Goal: Task Accomplishment & Management: Use online tool/utility

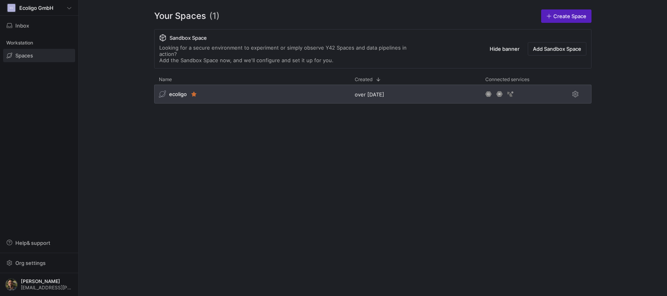
click at [272, 85] on div "ecoligo" at bounding box center [252, 94] width 196 height 19
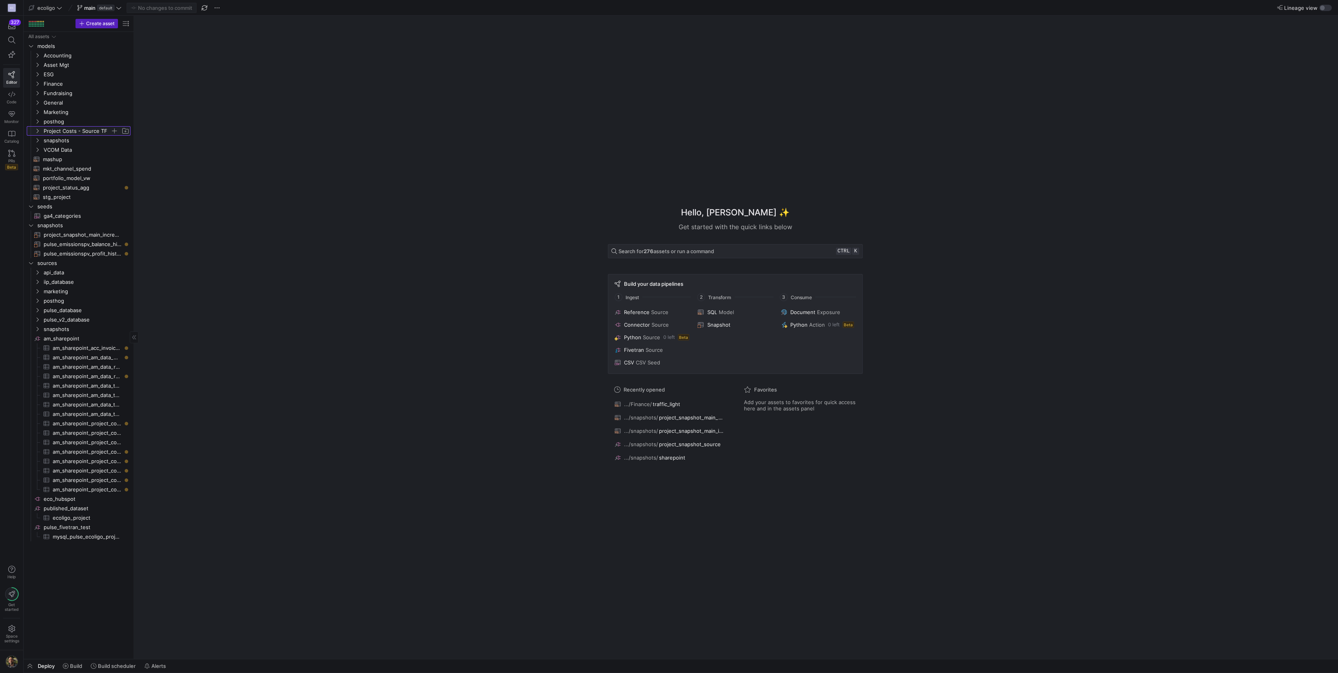
click at [42, 135] on span "Project Costs - Source TF" at bounding box center [81, 131] width 97 height 9
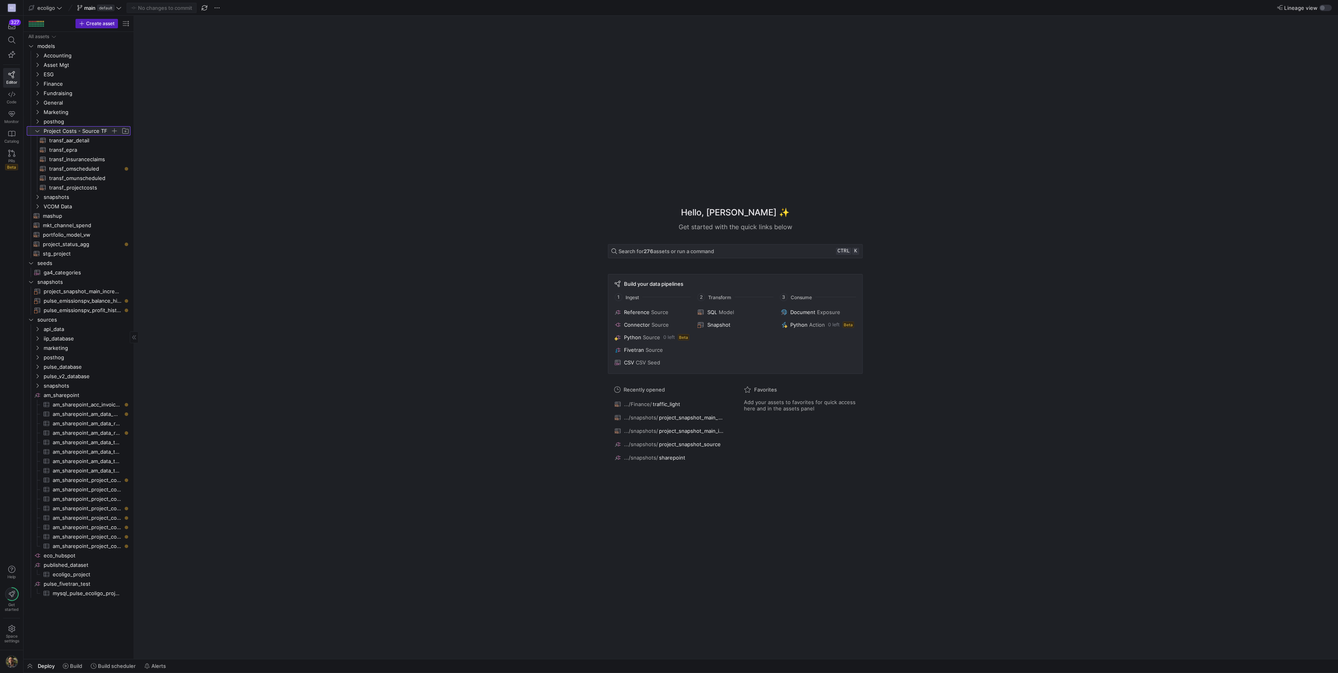
click at [42, 135] on span "Project Costs - Source TF" at bounding box center [81, 131] width 97 height 9
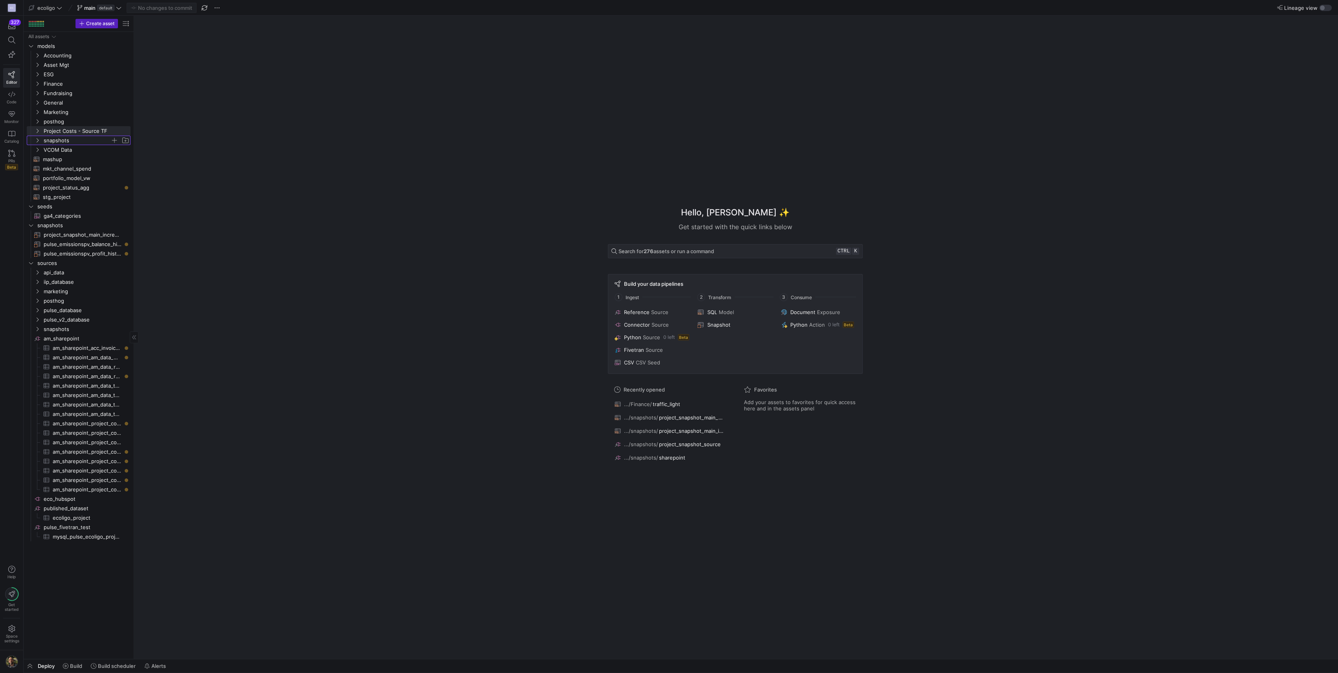
click at [35, 140] on icon "Press SPACE to select this row." at bounding box center [38, 140] width 6 height 5
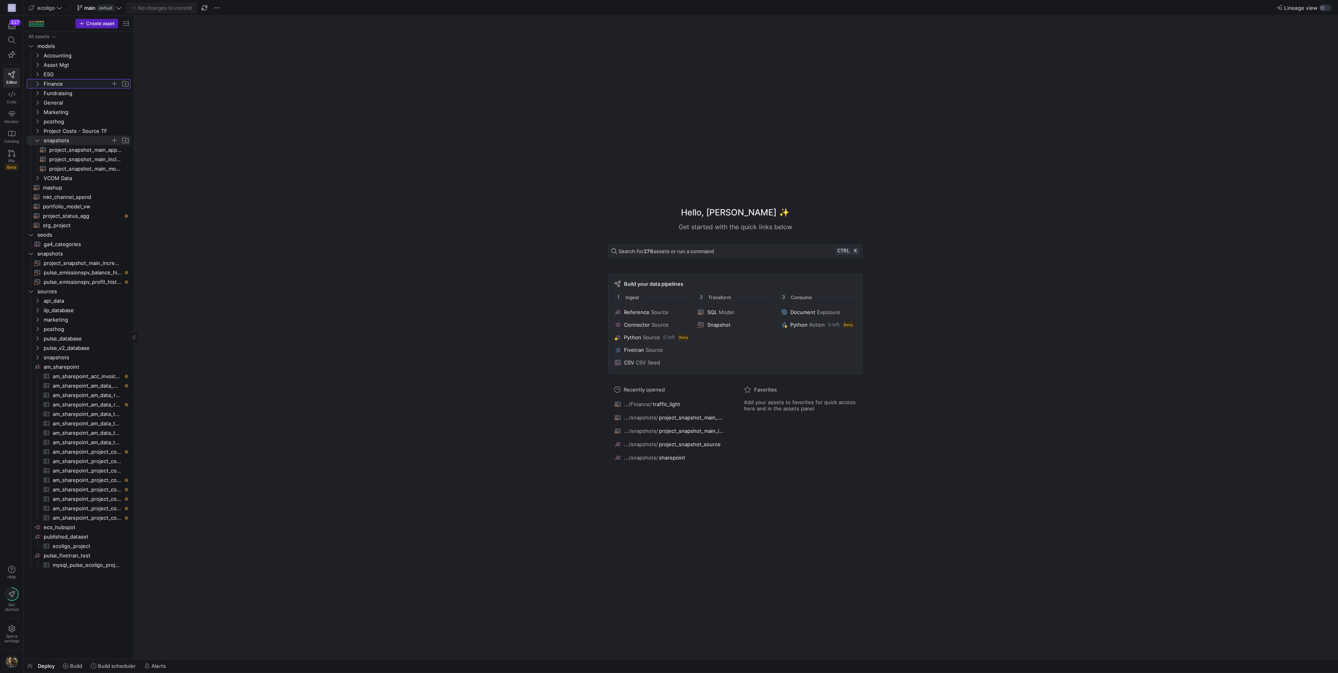
click at [37, 83] on icon "Press SPACE to select this row." at bounding box center [38, 83] width 6 height 5
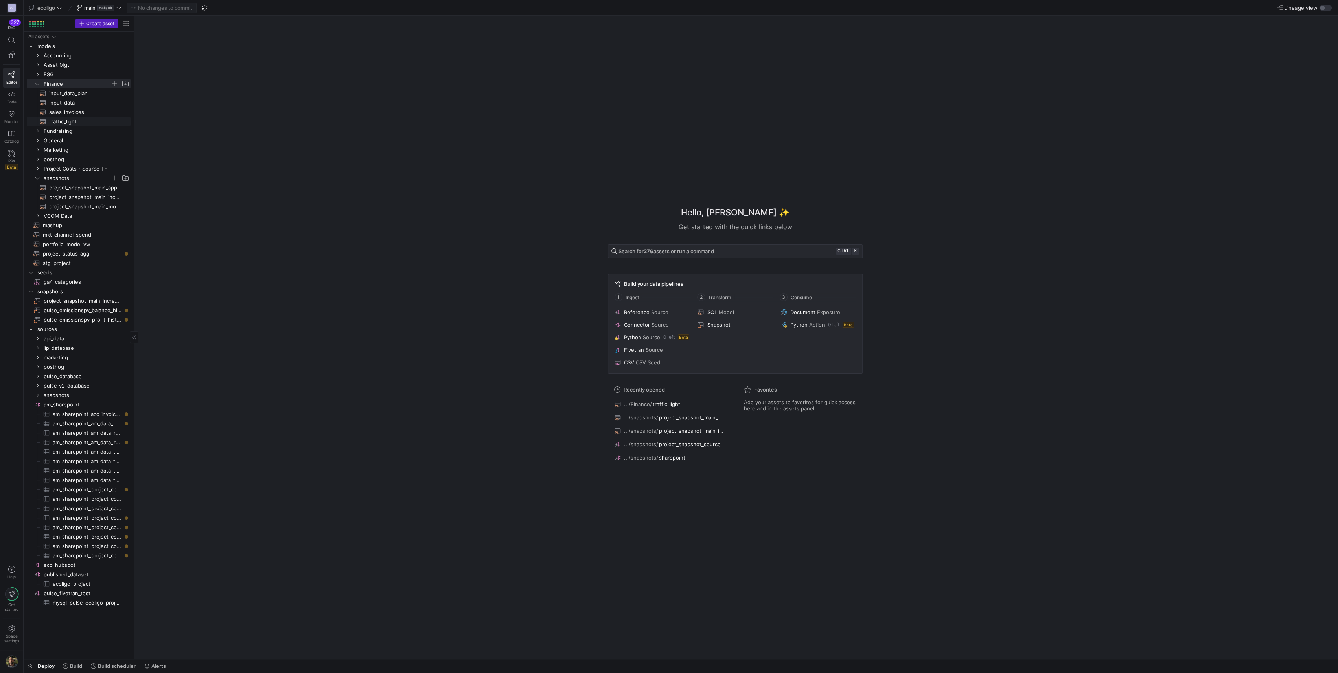
click at [63, 123] on span "traffic_light​​​​​​​​​​" at bounding box center [85, 121] width 72 height 9
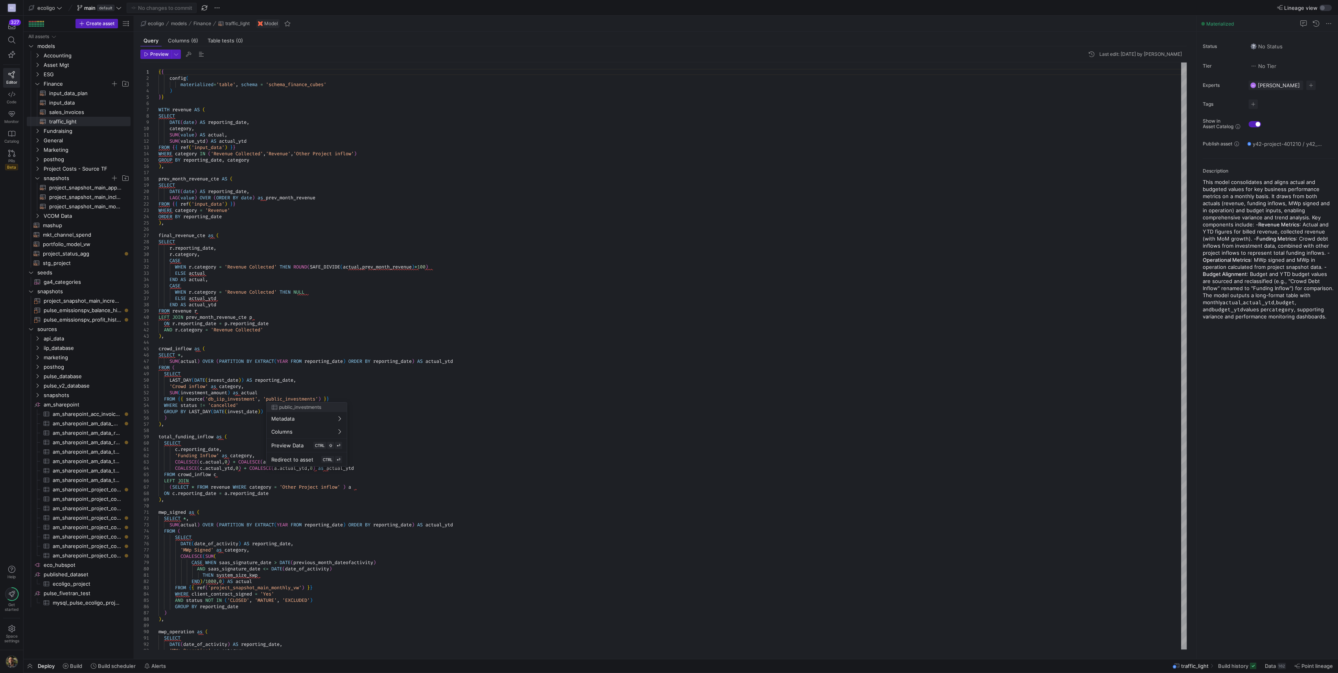
drag, startPoint x: 181, startPoint y: 613, endPoint x: 164, endPoint y: 529, distance: 86.1
click at [164, 295] on div at bounding box center [669, 336] width 1338 height 673
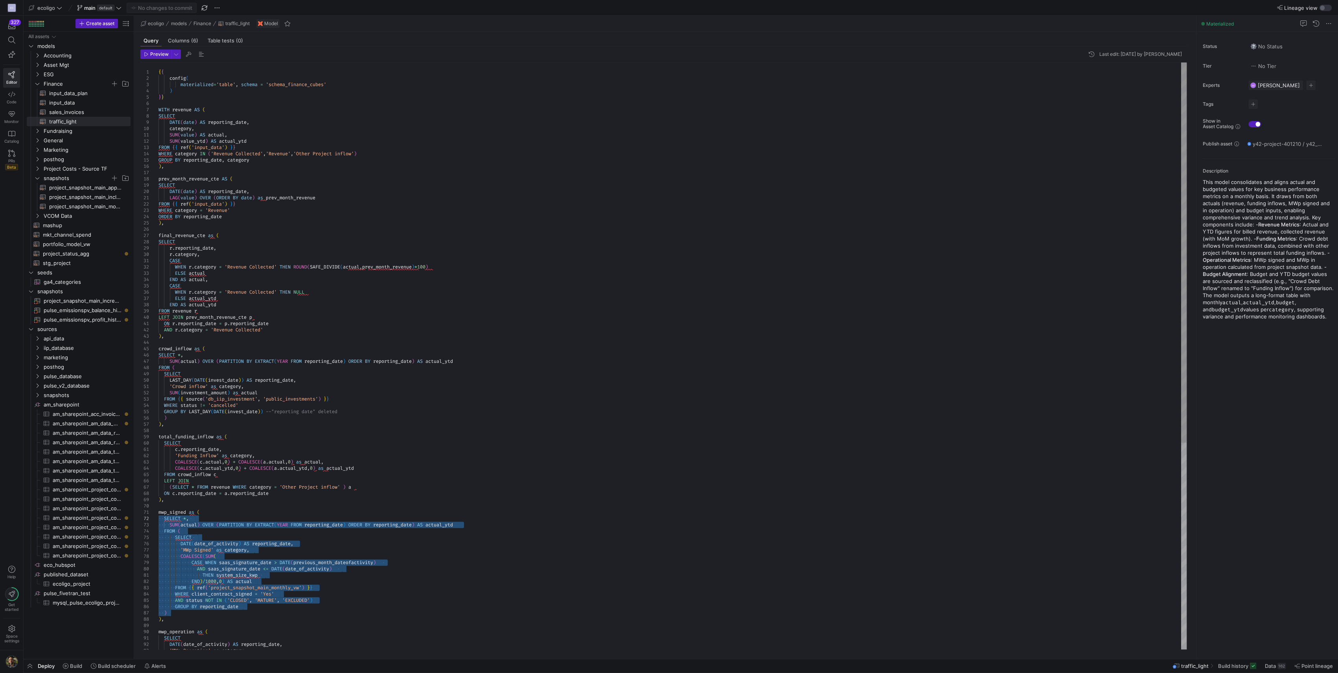
drag, startPoint x: 170, startPoint y: 612, endPoint x: 155, endPoint y: 520, distance: 93.6
click at [158, 295] on div "{ { config ( materialized = 'table' , schema = 'schema_finance_cubes' ) } } WIT…" at bounding box center [672, 516] width 1028 height 906
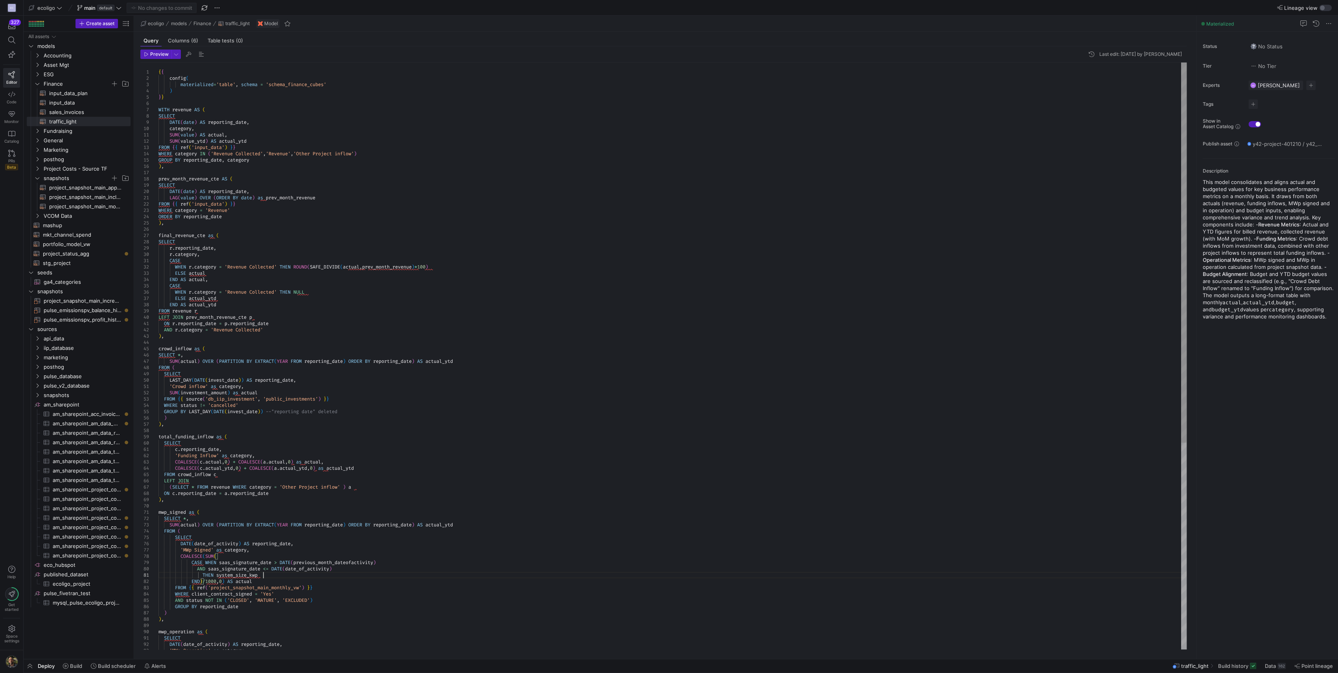
click at [280, 295] on div "{ { config ( materialized = 'table' , schema = 'schema_finance_cubes' ) } } WIT…" at bounding box center [672, 516] width 1028 height 906
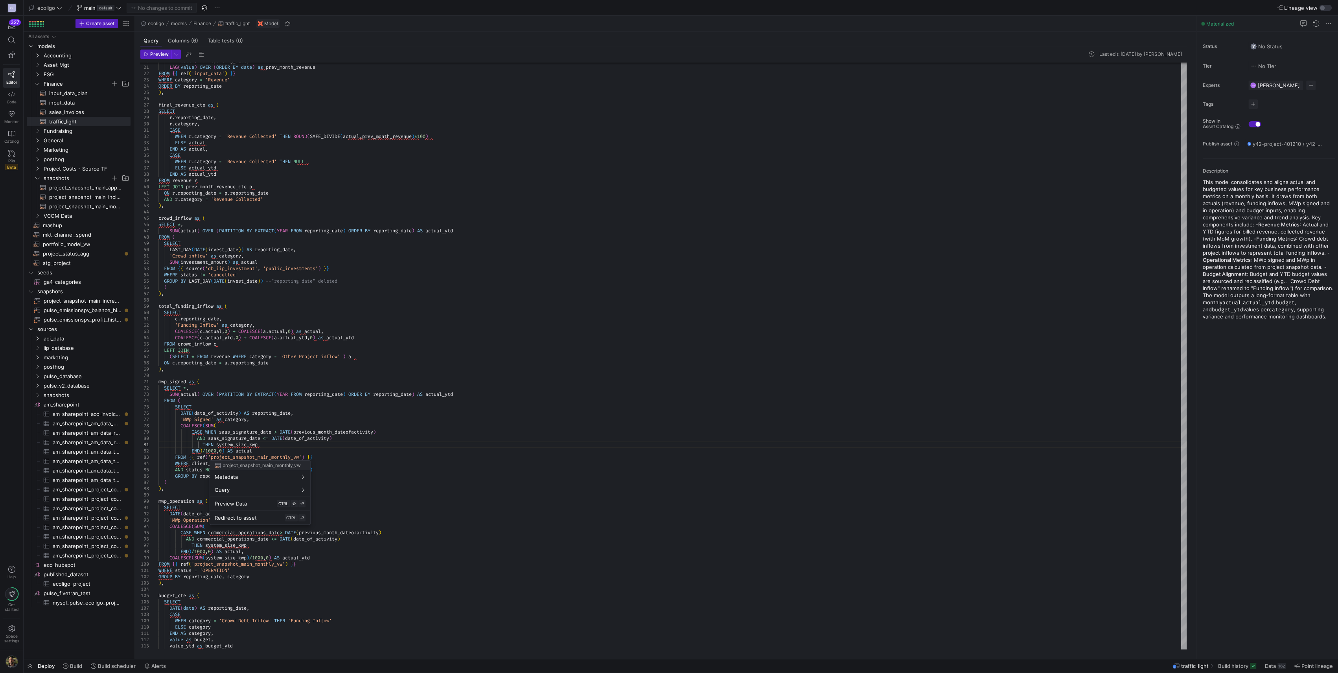
click at [324, 295] on div at bounding box center [669, 336] width 1338 height 673
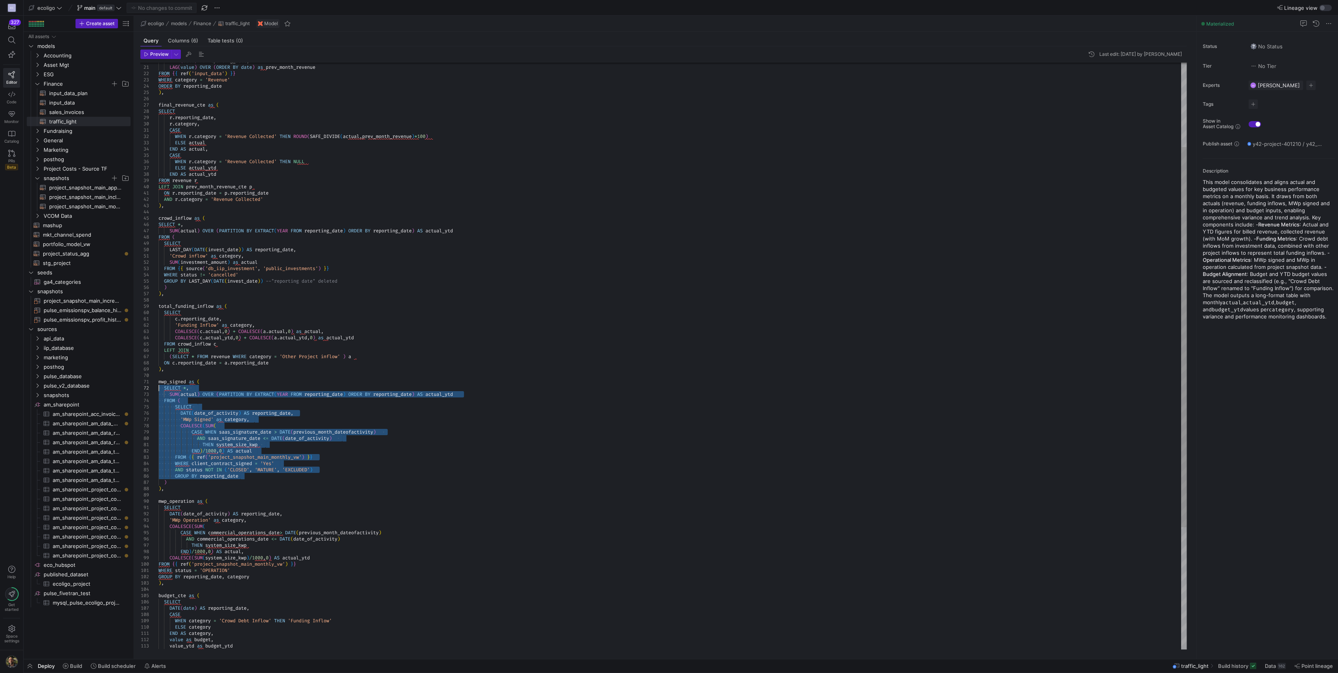
drag, startPoint x: 258, startPoint y: 476, endPoint x: 139, endPoint y: 388, distance: 148.1
click at [158, 295] on div "DATE ( date ) AS reporting_date , LAG ( value ) OVER ( ORDER BY date ) as prev_…" at bounding box center [672, 385] width 1028 height 906
click at [253, 295] on div "DATE ( date ) AS reporting_date , LAG ( value ) OVER ( ORDER BY date ) as prev_…" at bounding box center [672, 385] width 1028 height 906
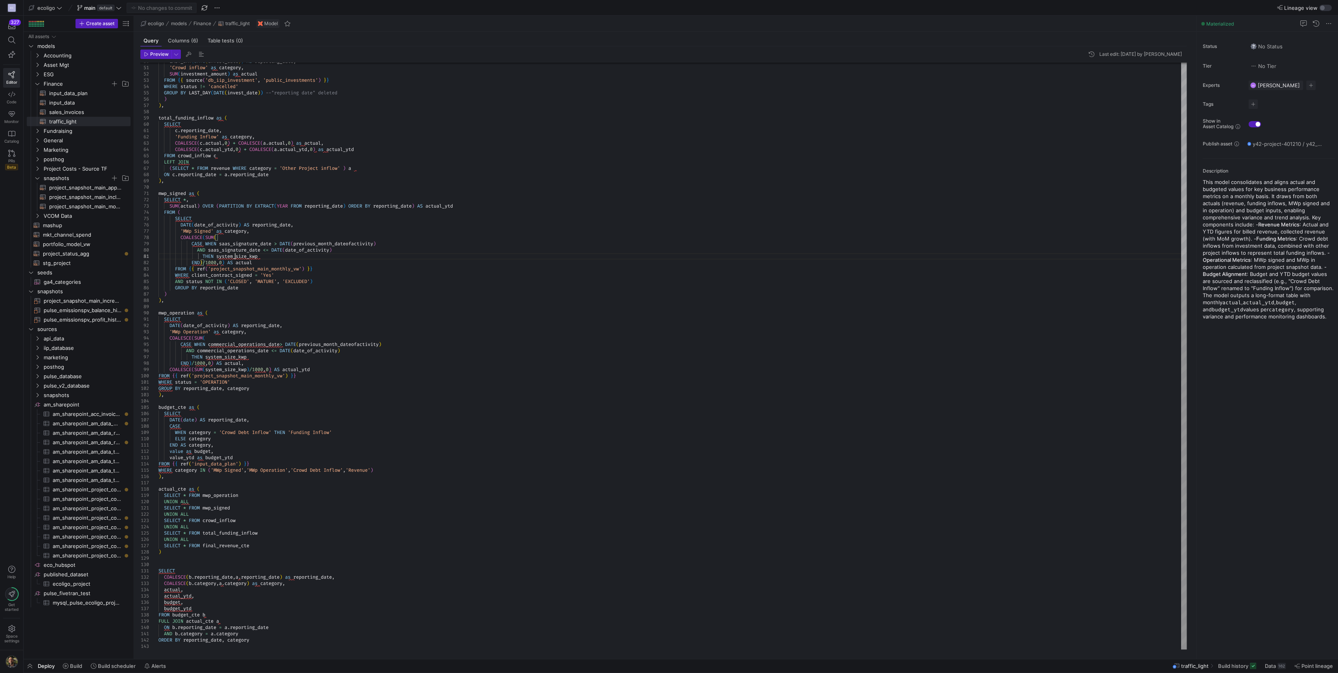
click at [234, 256] on div "LAST_DAY ( DATE ( invest_date ) ) AS reporting_date , 'Crowd inflow' as categor…" at bounding box center [672, 197] width 1028 height 906
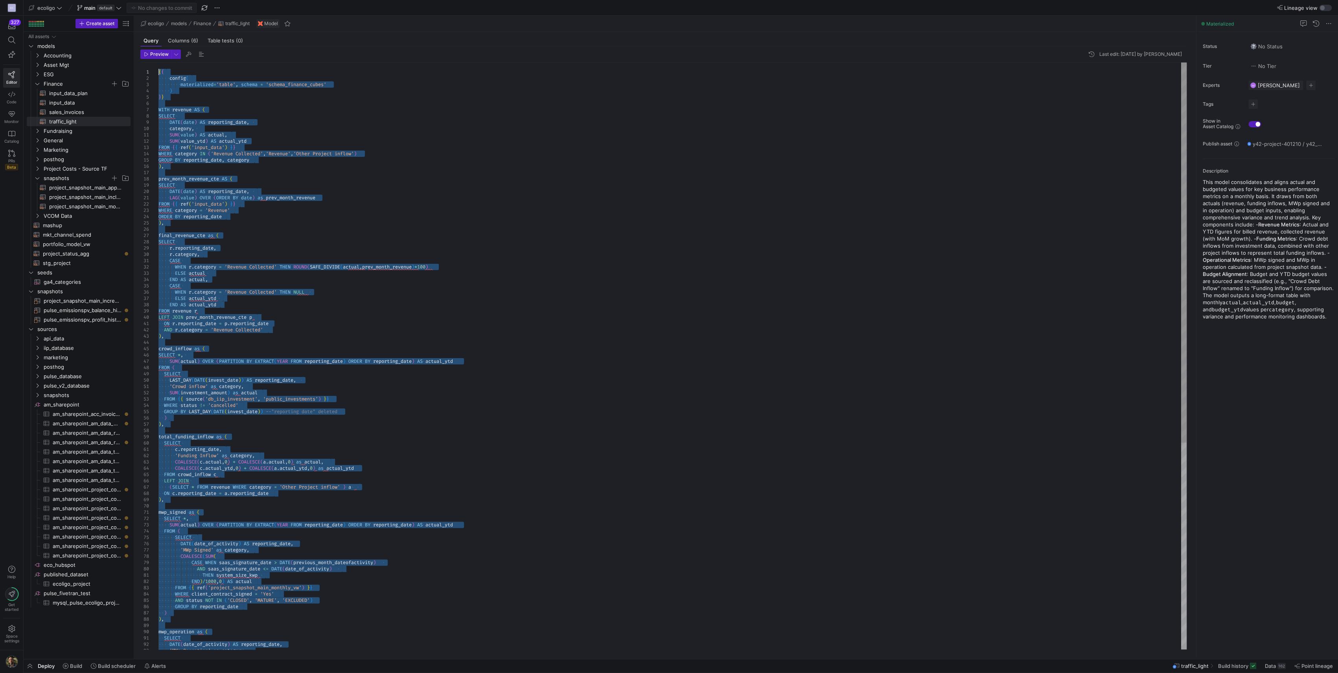
drag, startPoint x: 255, startPoint y: 641, endPoint x: 143, endPoint y: 39, distance: 613.2
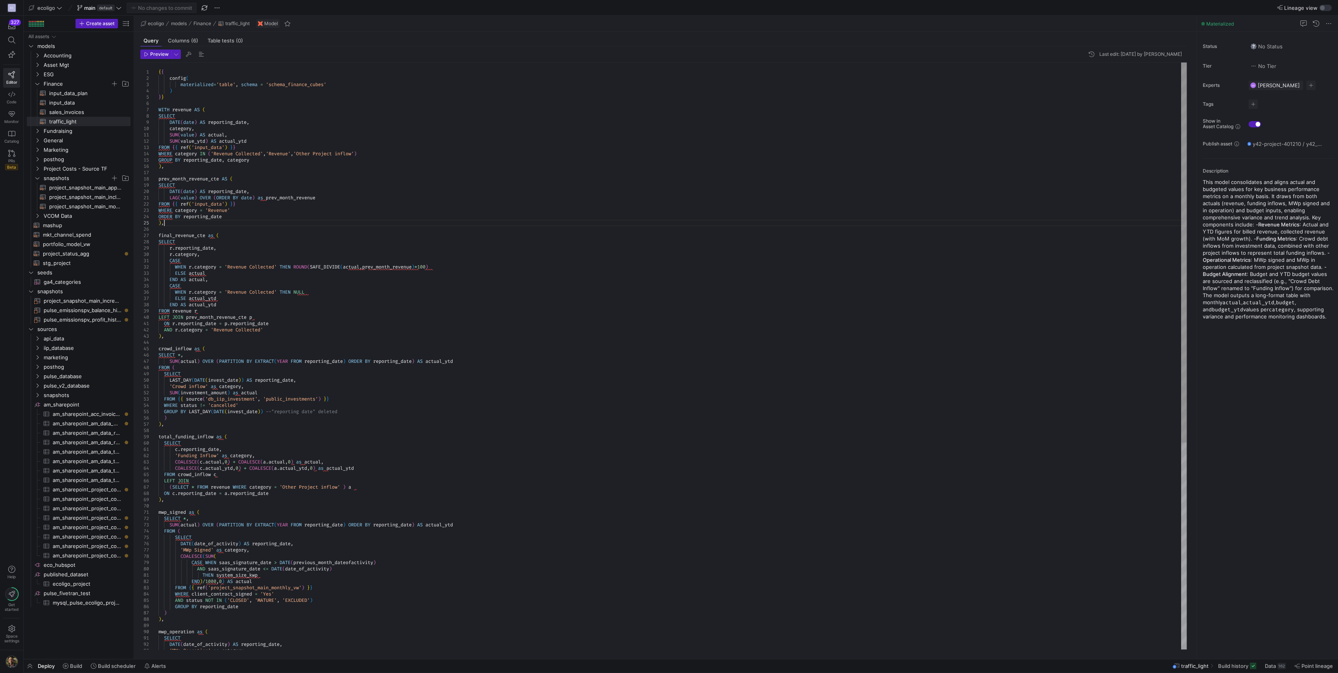
click at [367, 223] on div "LAST_DAY ( DATE ( invest_date ) ) AS reporting_date , 'Crowd inflow' as categor…" at bounding box center [672, 516] width 1028 height 906
click at [162, 105] on div "LAST_DAY ( DATE ( invest_date ) ) AS reporting_date , 'Crowd inflow' as categor…" at bounding box center [672, 516] width 1028 height 906
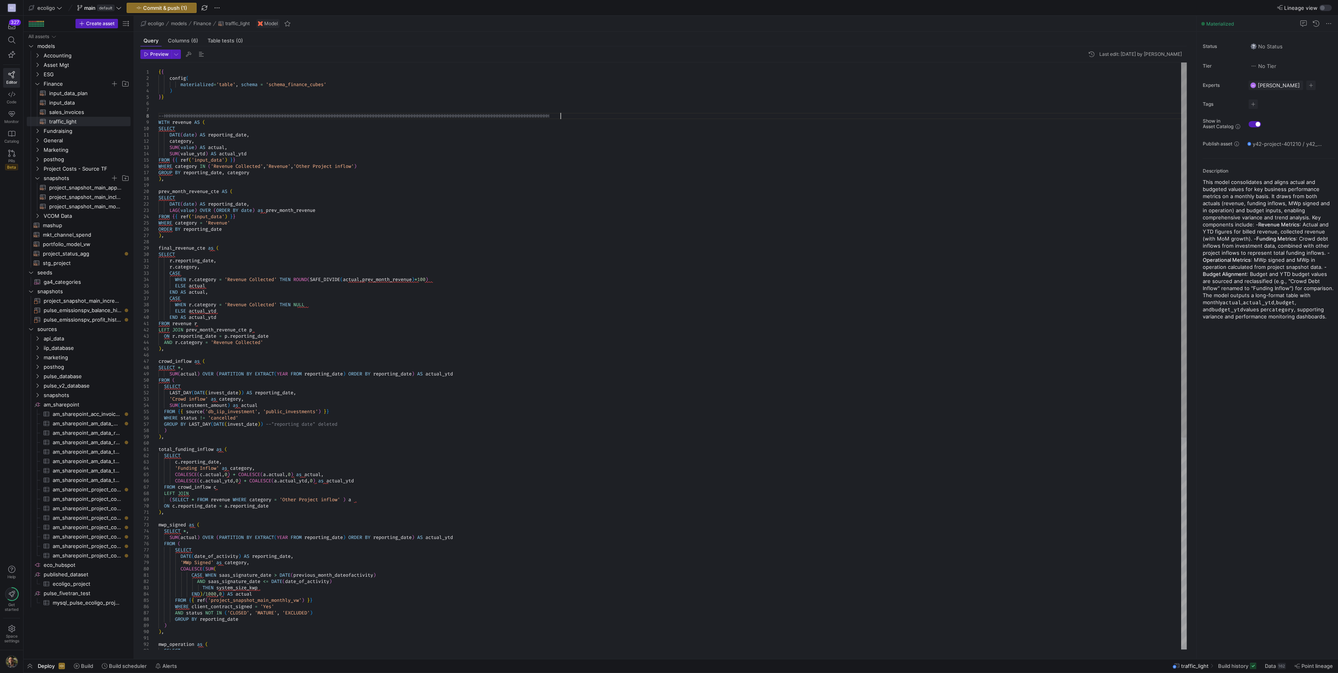
scroll to position [44, 412]
click at [173, 105] on div "LAST_DAY ( DATE ( invest_date ) ) AS reporting_date , 'Crowd inflow' as categor…" at bounding box center [672, 522] width 1028 height 919
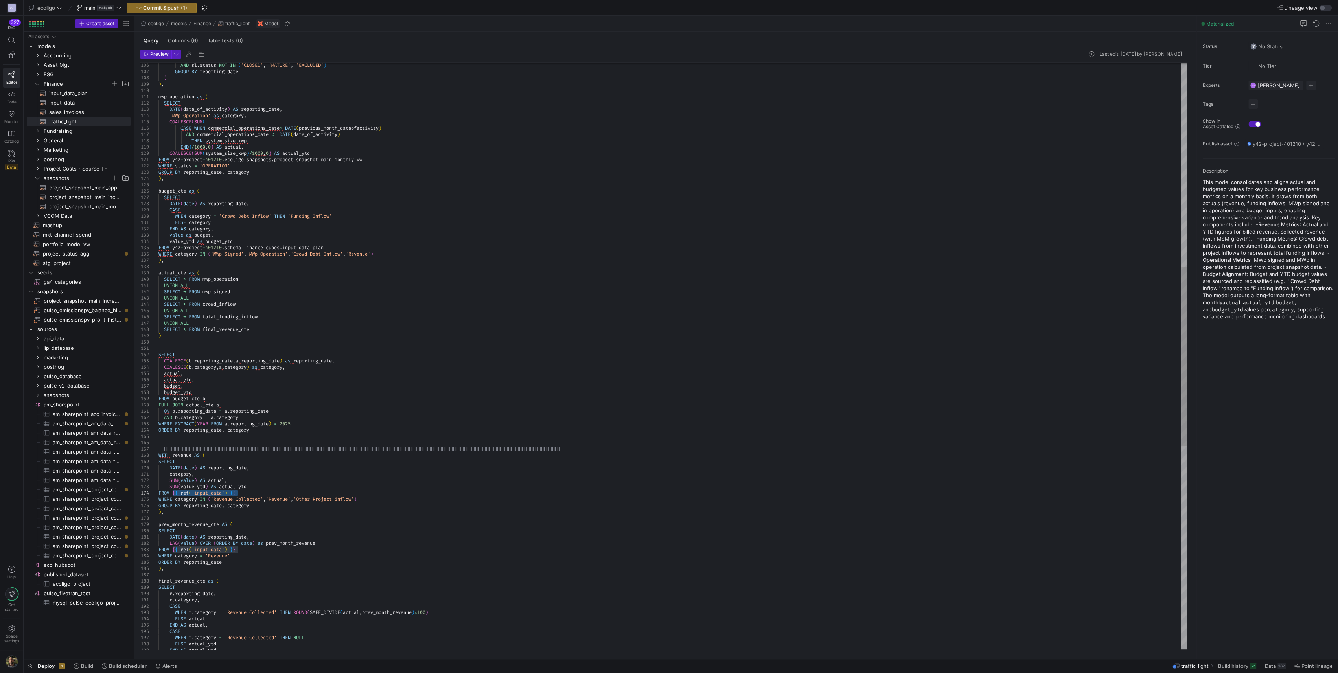
drag, startPoint x: 245, startPoint y: 494, endPoint x: 172, endPoint y: 494, distance: 73.2
click at [172, 295] on div "AND sl . status NOT IN ( 'CLOSED' , 'MATURE' , 'EXCLUDED' ) GROUP BY reporting_…" at bounding box center [672, 354] width 1028 height 1919
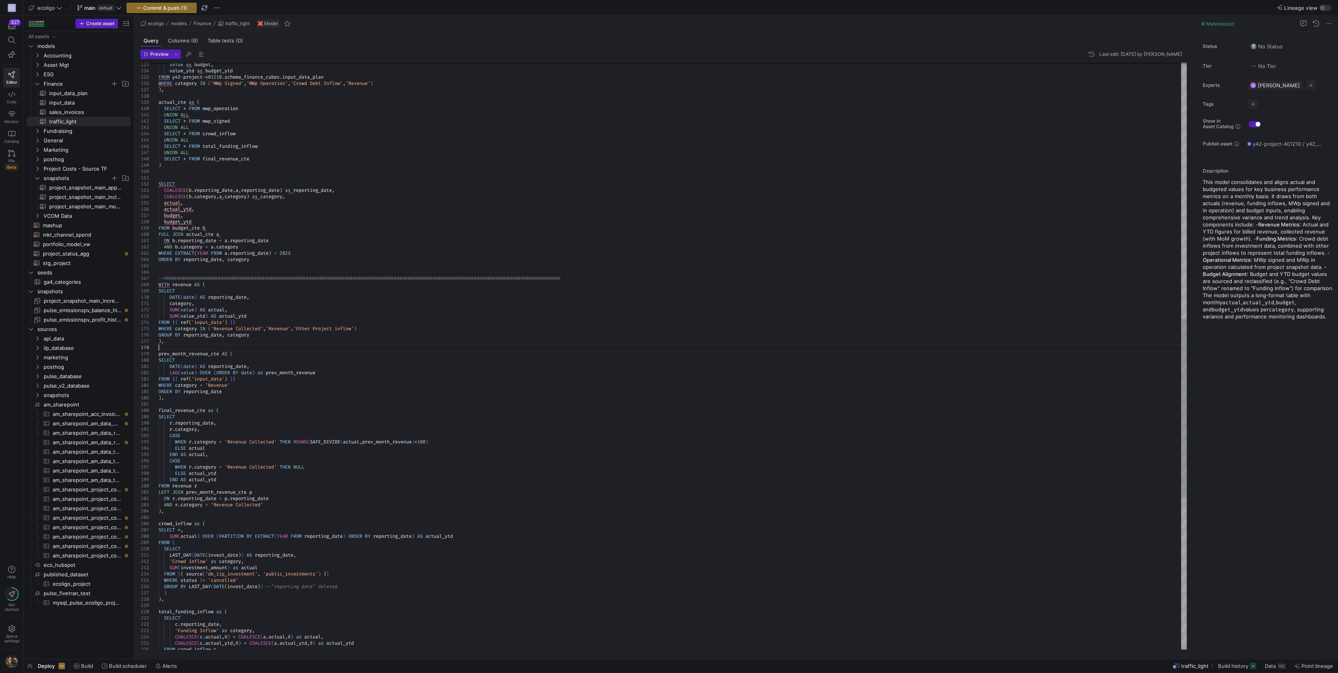
click at [311, 295] on div "value as budget , value_ytd as budget_ytd FROM y42 - project - 401210. schema_f…" at bounding box center [672, 183] width 1028 height 1919
drag, startPoint x: 245, startPoint y: 324, endPoint x: 173, endPoint y: 324, distance: 72.4
click at [173, 295] on div "value as budget , value_ytd as budget_ytd FROM y42 - project - 401210. schema_f…" at bounding box center [672, 183] width 1028 height 1919
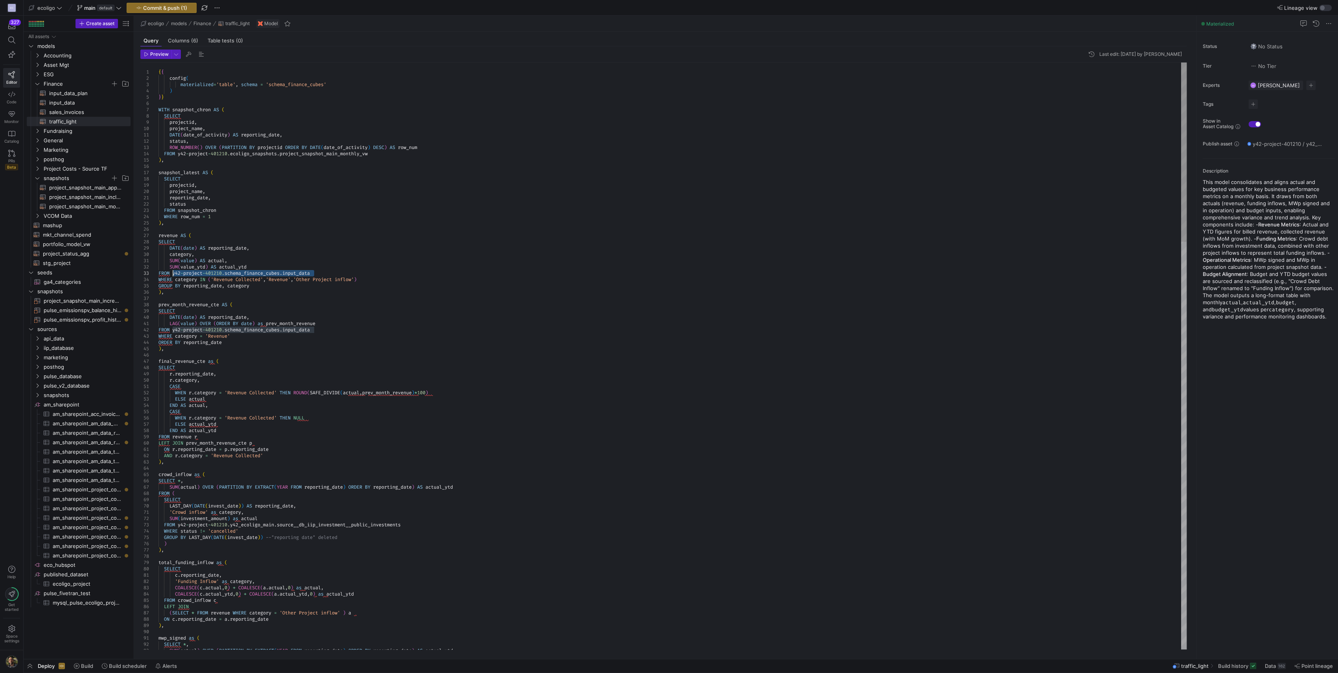
drag, startPoint x: 321, startPoint y: 271, endPoint x: 173, endPoint y: 273, distance: 148.3
drag, startPoint x: 318, startPoint y: 329, endPoint x: 173, endPoint y: 331, distance: 145.1
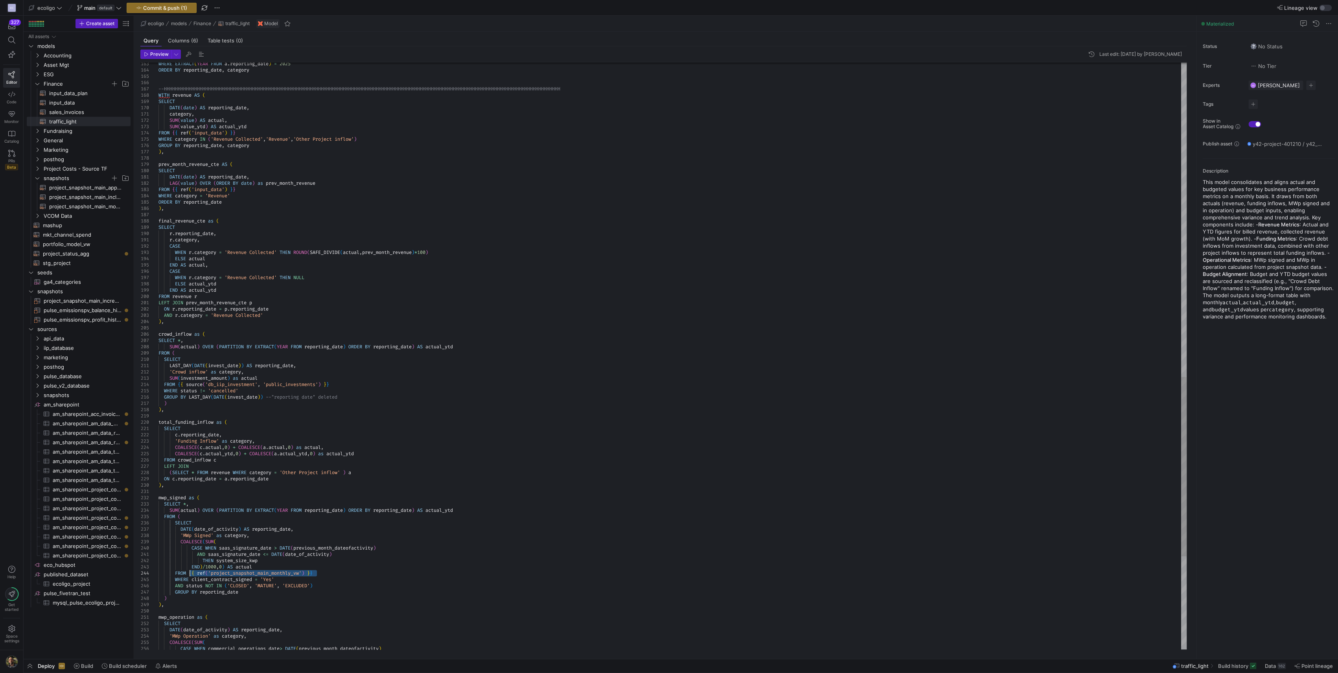
drag, startPoint x: 324, startPoint y: 575, endPoint x: 189, endPoint y: 575, distance: 135.3
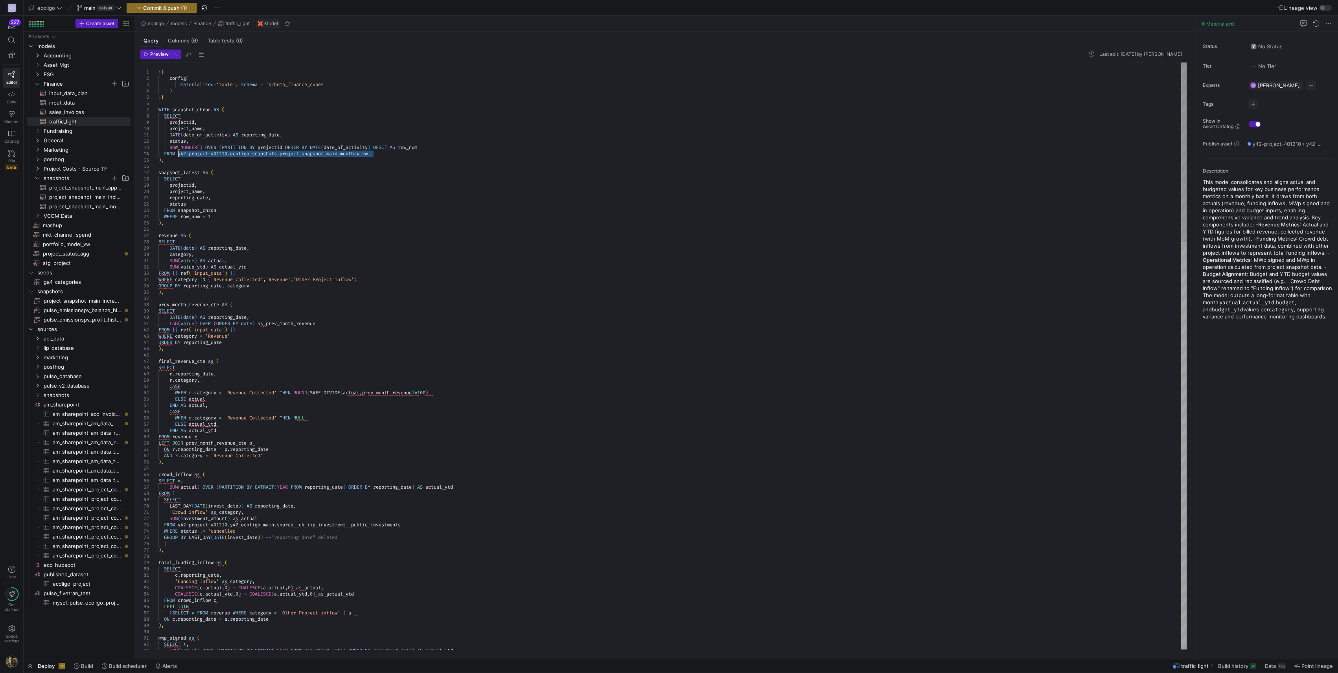
drag, startPoint x: 378, startPoint y: 152, endPoint x: 179, endPoint y: 154, distance: 199.4
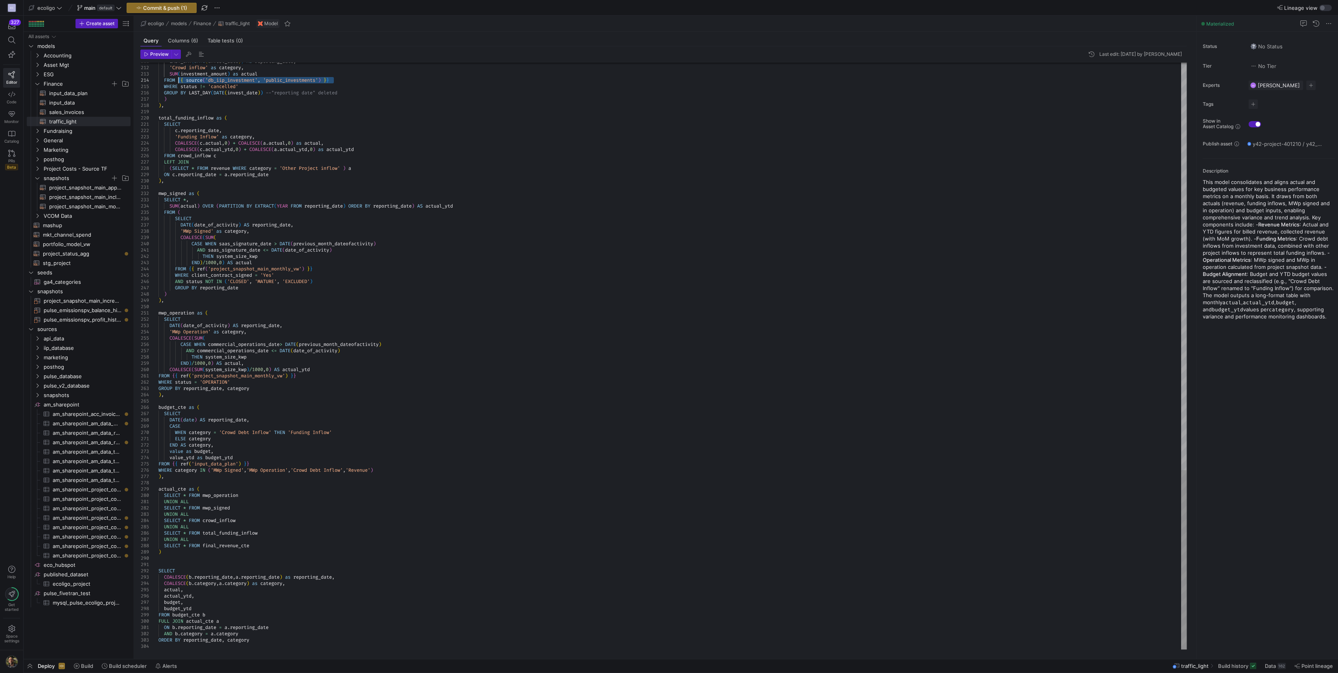
drag, startPoint x: 341, startPoint y: 81, endPoint x: 179, endPoint y: 81, distance: 161.6
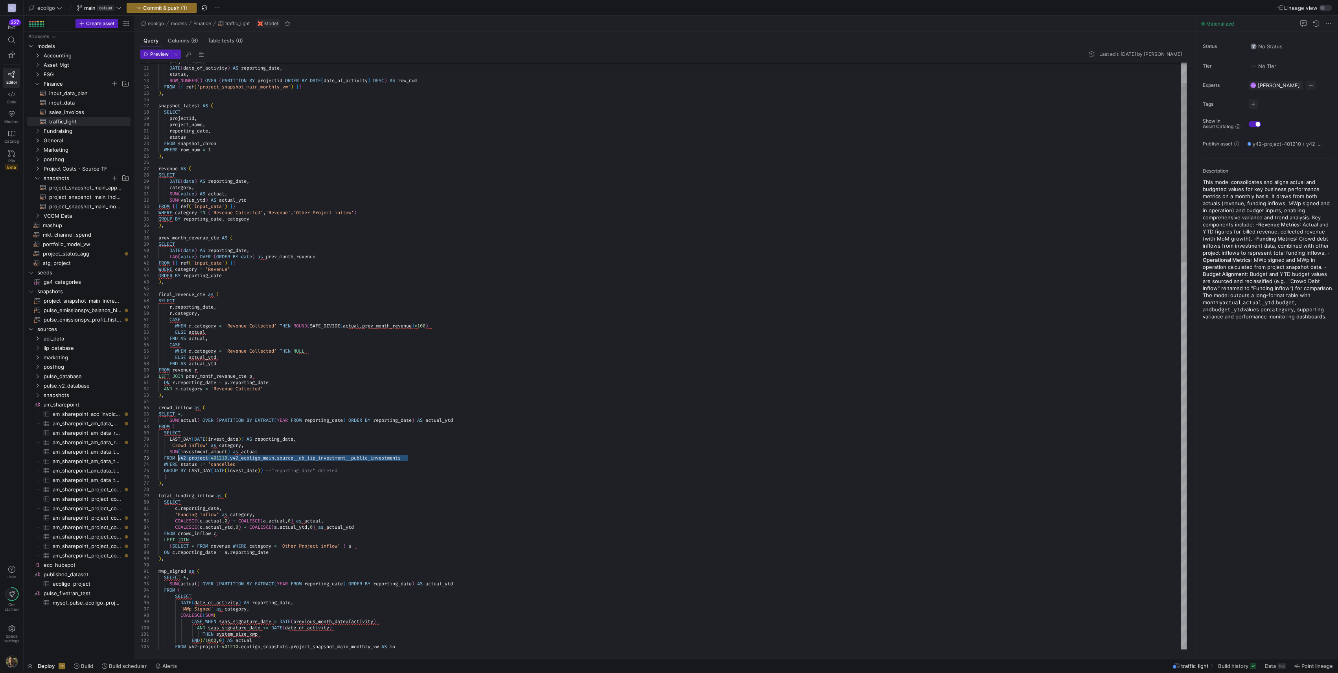
drag, startPoint x: 415, startPoint y: 457, endPoint x: 179, endPoint y: 458, distance: 235.6
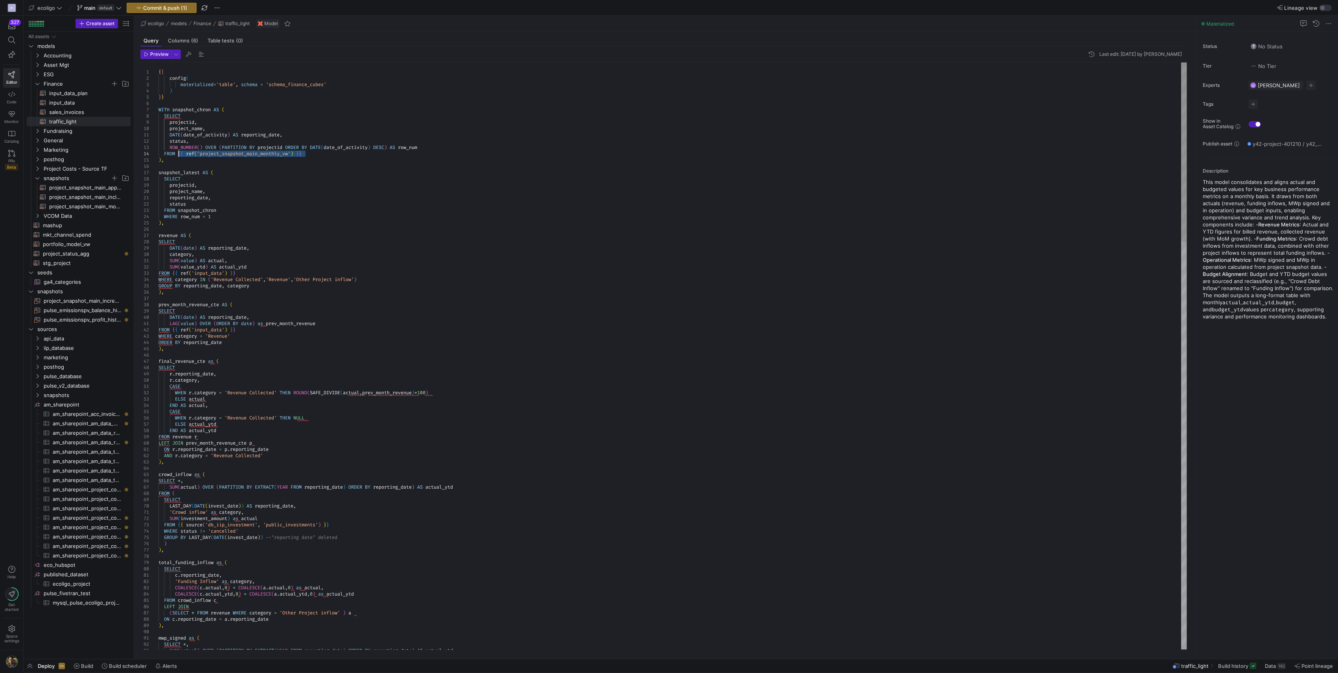
drag, startPoint x: 310, startPoint y: 153, endPoint x: 177, endPoint y: 151, distance: 132.6
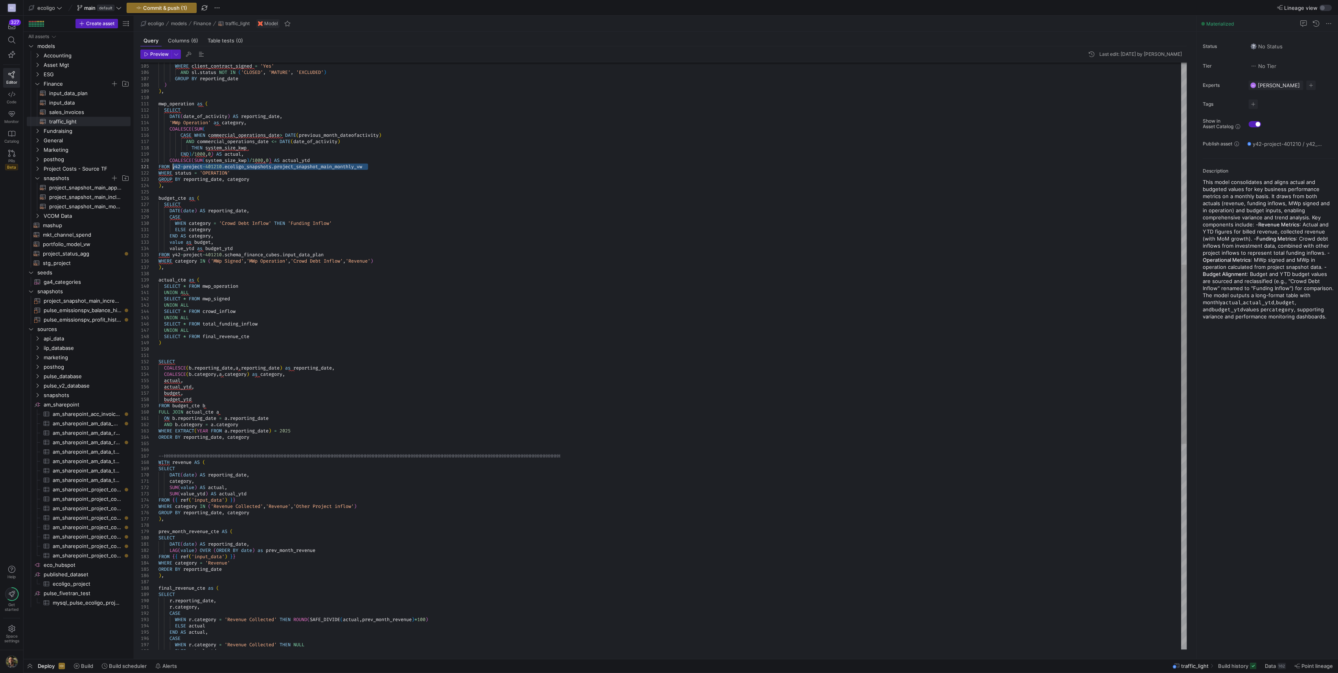
drag, startPoint x: 380, startPoint y: 167, endPoint x: 173, endPoint y: 167, distance: 206.5
click at [173, 167] on div "LEFT JOIN snapshot_latest AS sl ON mo . projectid = sl . projectid WHERE client…" at bounding box center [672, 361] width 1028 height 1919
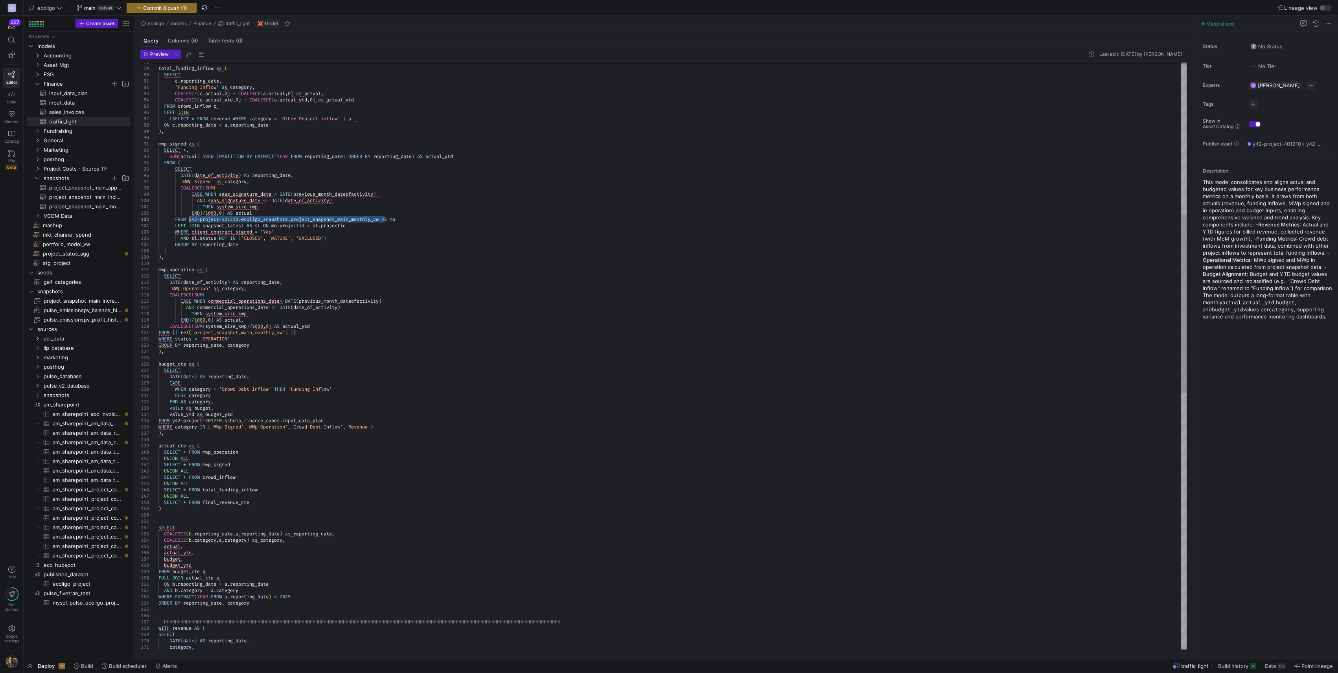
drag, startPoint x: 385, startPoint y: 217, endPoint x: 189, endPoint y: 220, distance: 196.3
click at [189, 220] on div "LEFT JOIN snapshot_latest AS sl ON mo . projectid = sl . projectid WHERE client…" at bounding box center [672, 527] width 1028 height 1919
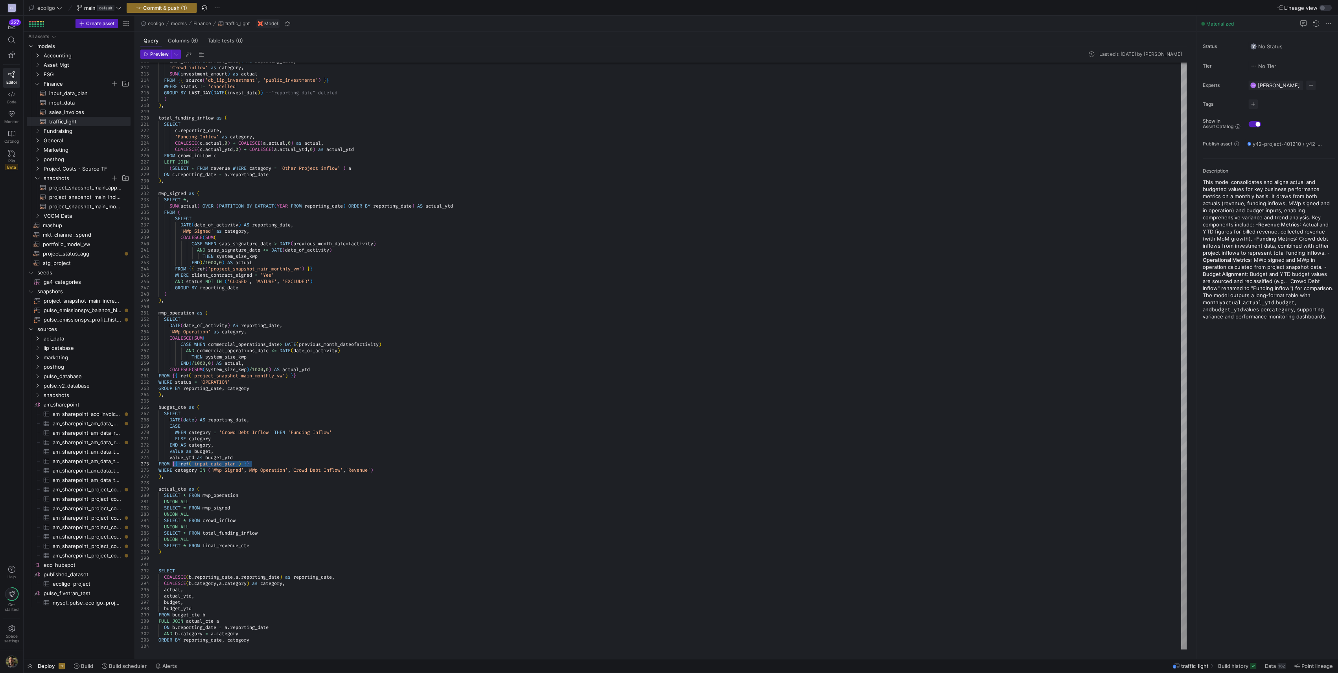
drag, startPoint x: 261, startPoint y: 463, endPoint x: 171, endPoint y: 462, distance: 89.3
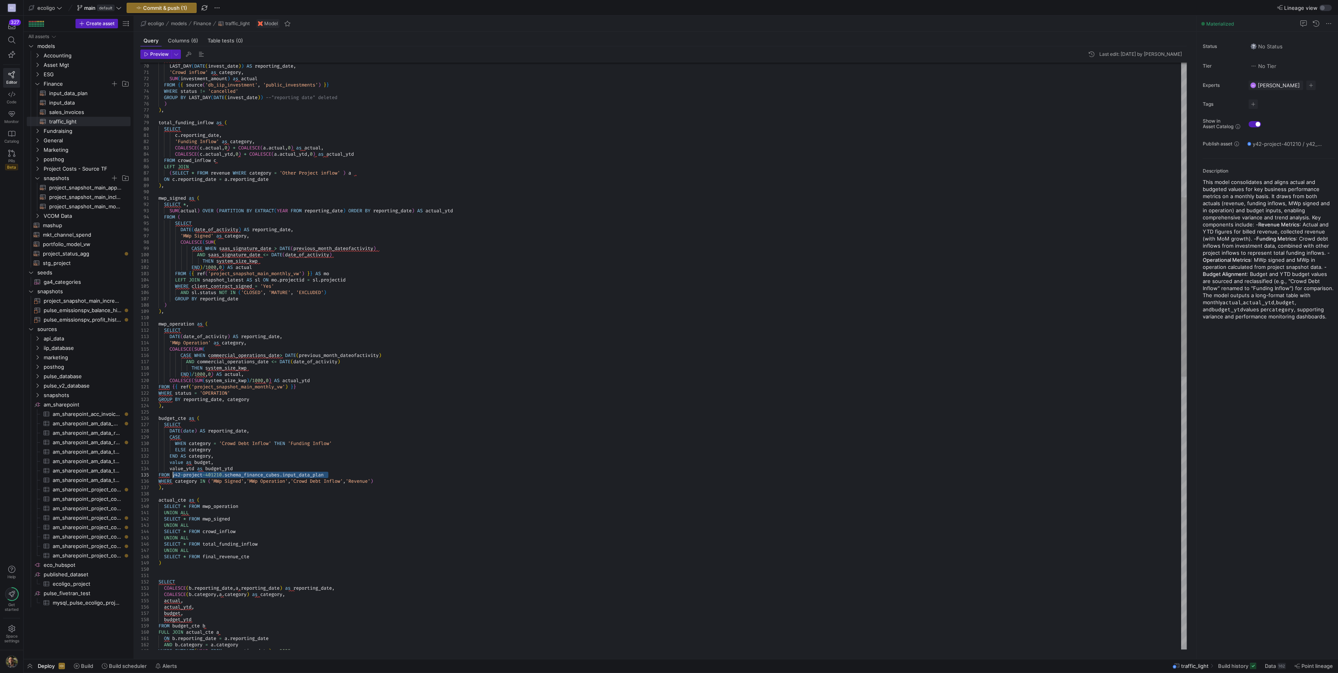
drag, startPoint x: 343, startPoint y: 475, endPoint x: 173, endPoint y: 476, distance: 169.9
click at [173, 295] on div "WHERE status = 'OPERATION' COALESCE ( SUM ( system_size_kwp ) / 1000 , 0 ) AS a…" at bounding box center [672, 581] width 1028 height 1919
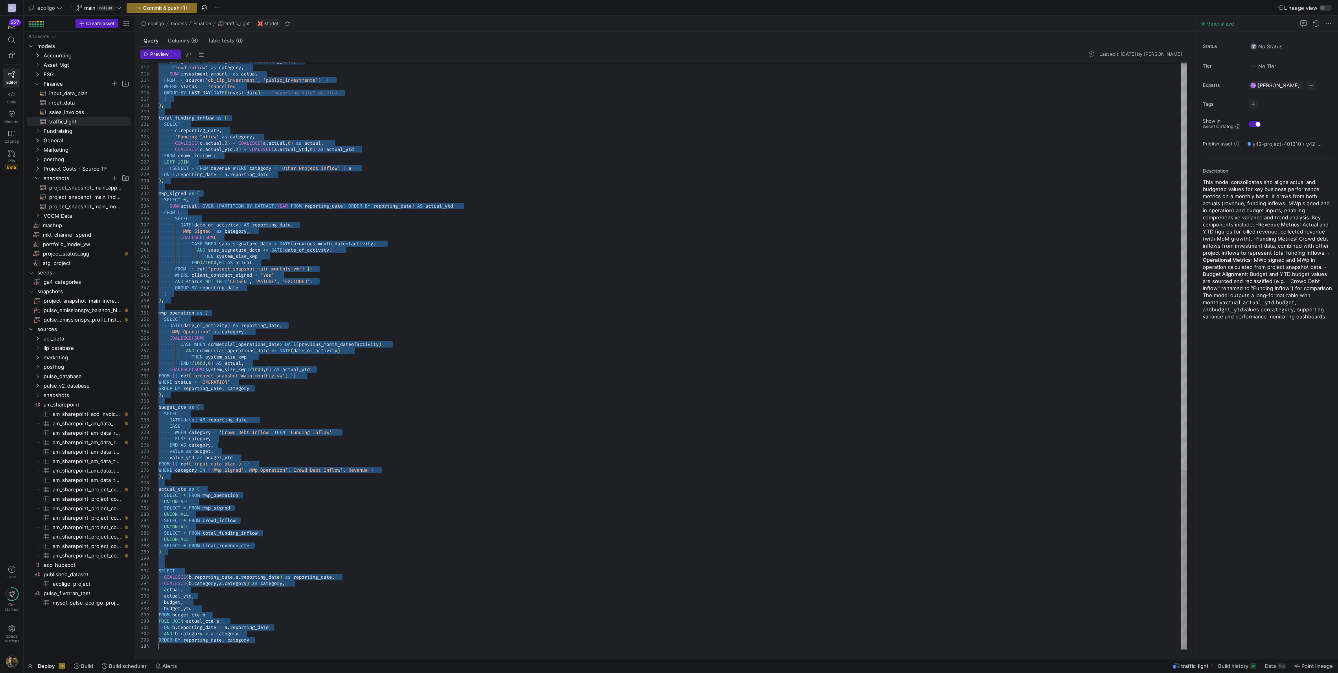
drag, startPoint x: 161, startPoint y: 532, endPoint x: 614, endPoint y: 700, distance: 482.8
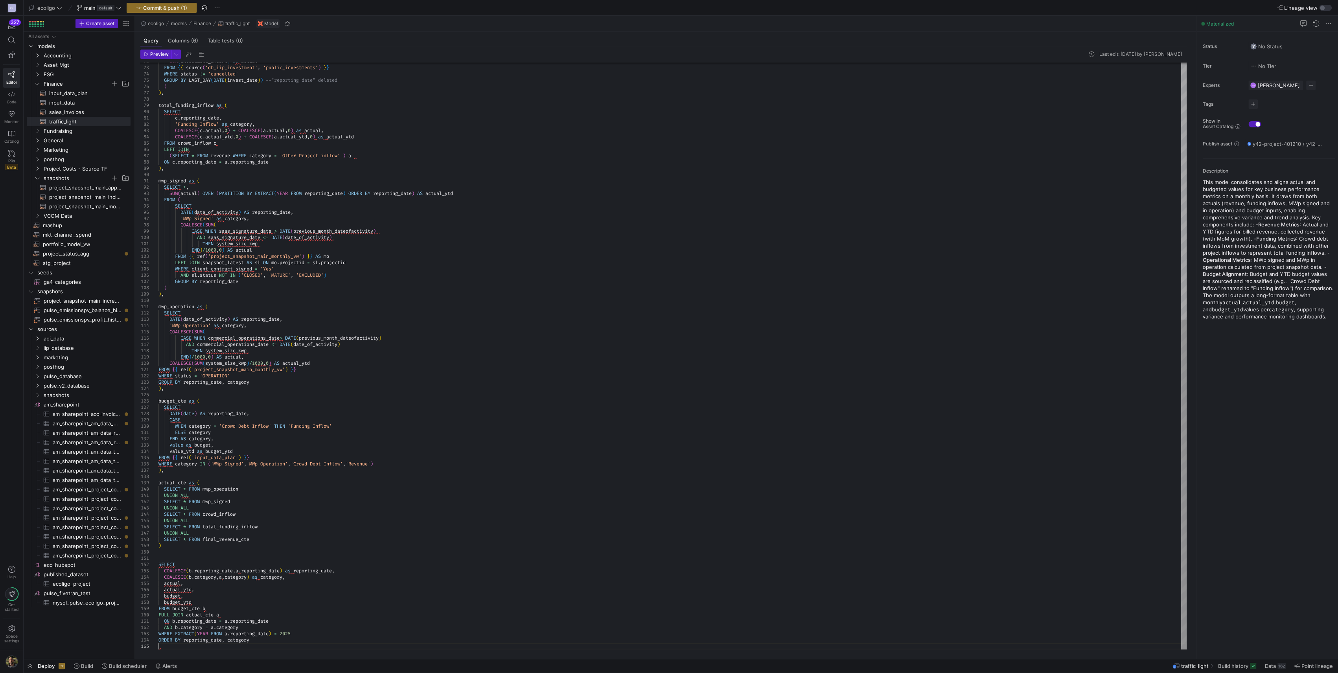
scroll to position [25, 0]
drag, startPoint x: 298, startPoint y: 638, endPoint x: 280, endPoint y: 636, distance: 18.7
click at [280, 295] on div "FROM { { source ( 'db_iip_investment' , 'public_investments' ) } } WHERE status…" at bounding box center [672, 130] width 1028 height 1038
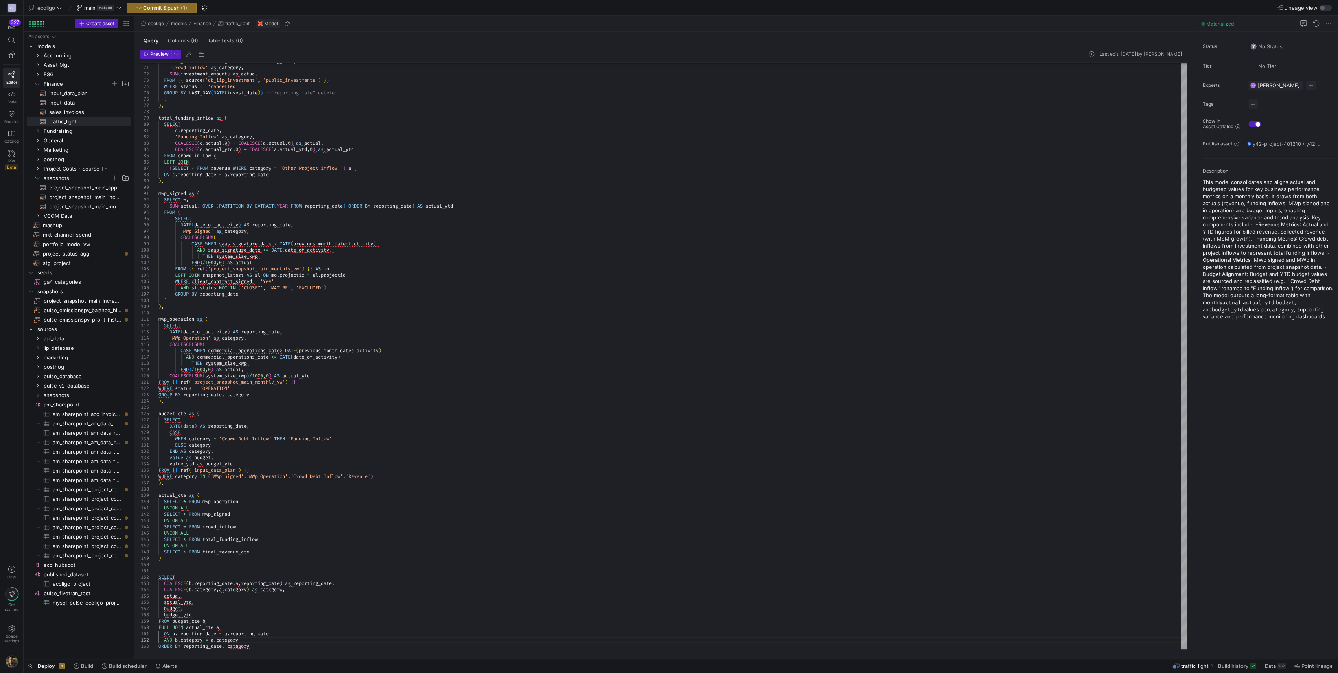
type textarea "ON b.reporting_date = a.reporting_date AND b.category = a.category ORDER BY rep…"
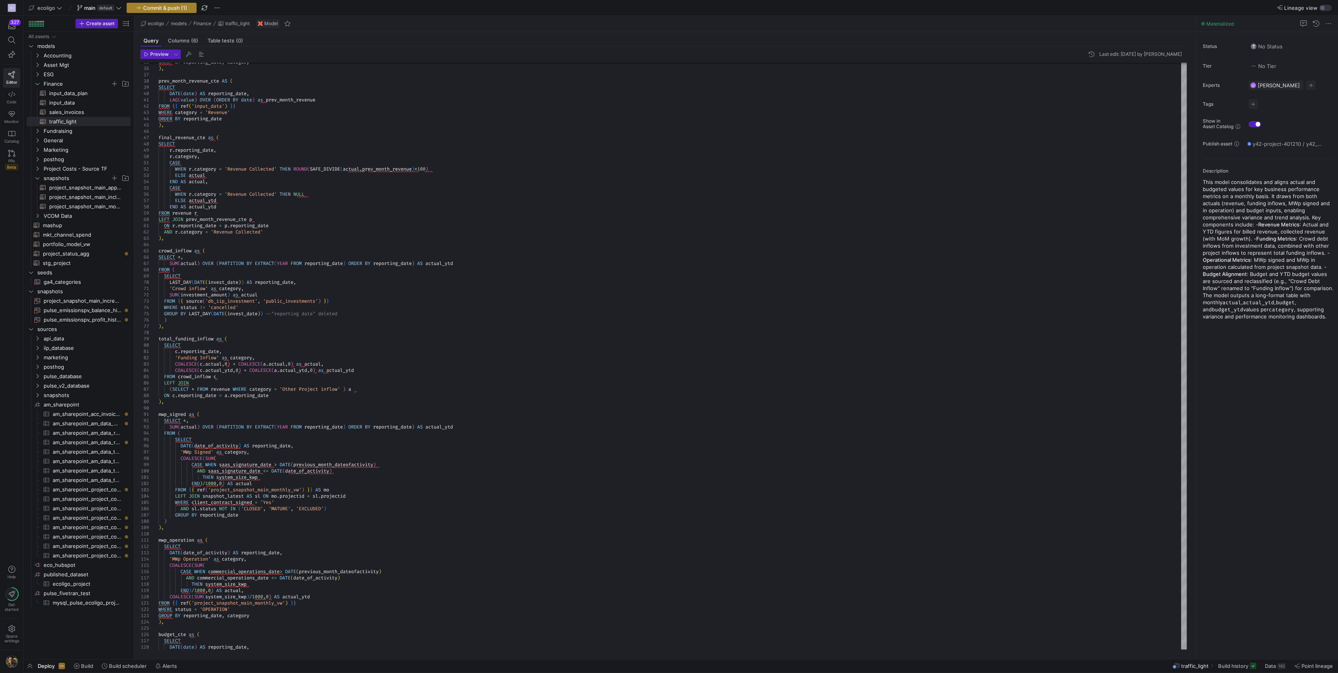
click at [166, 6] on span "Commit & push (1)" at bounding box center [165, 8] width 44 height 6
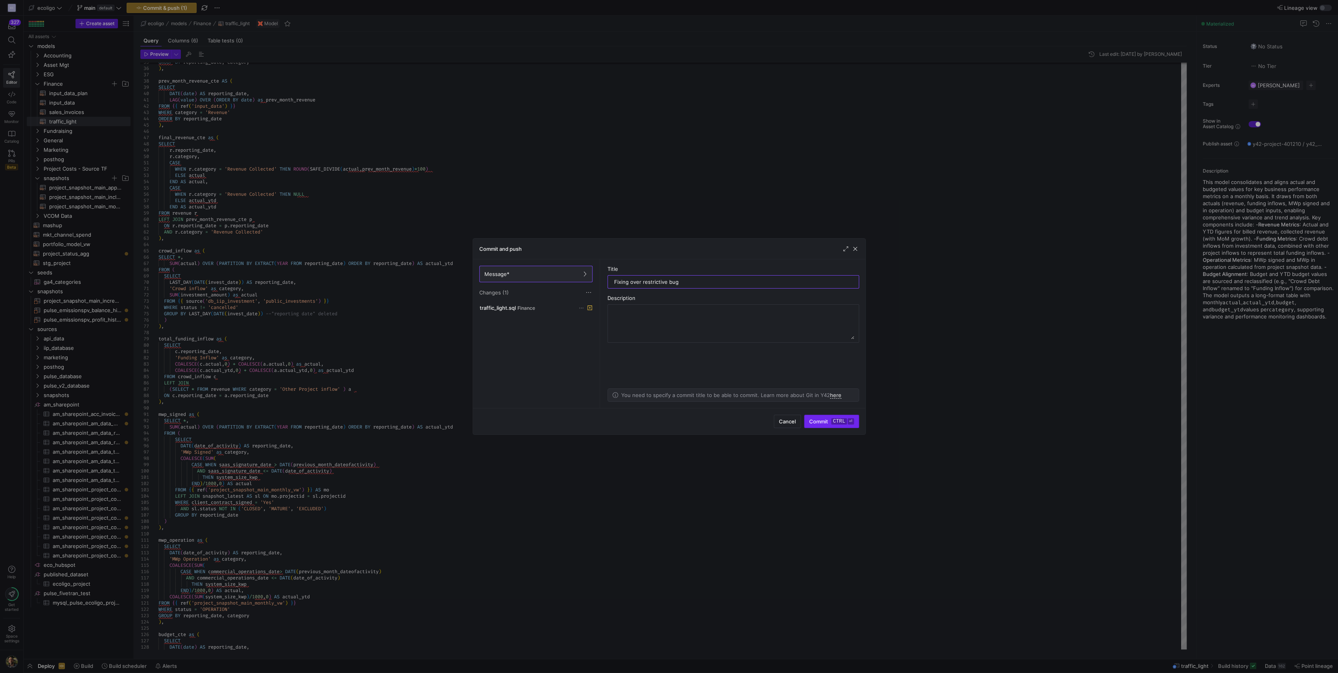
type input "Fixing over restrictive bug"
click at [667, 295] on span "Commit ctrl ⏎" at bounding box center [831, 421] width 44 height 6
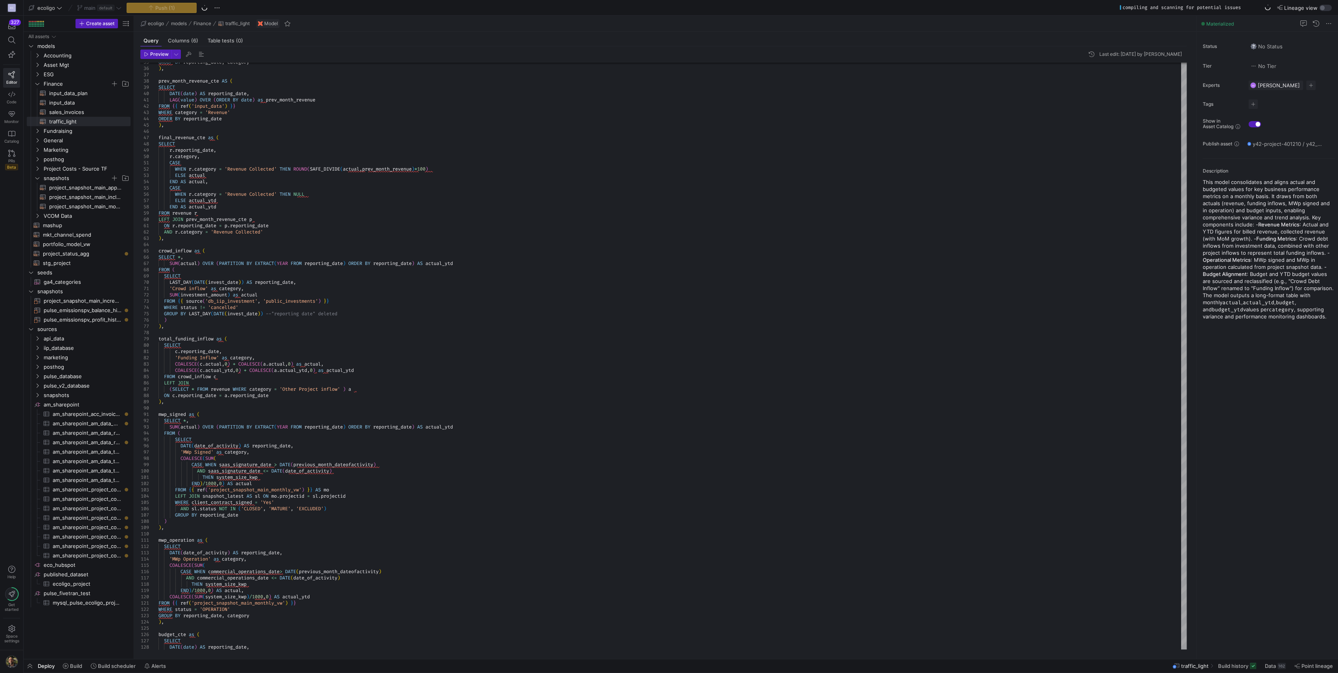
click at [48, 295] on span "Deploy" at bounding box center [46, 666] width 17 height 6
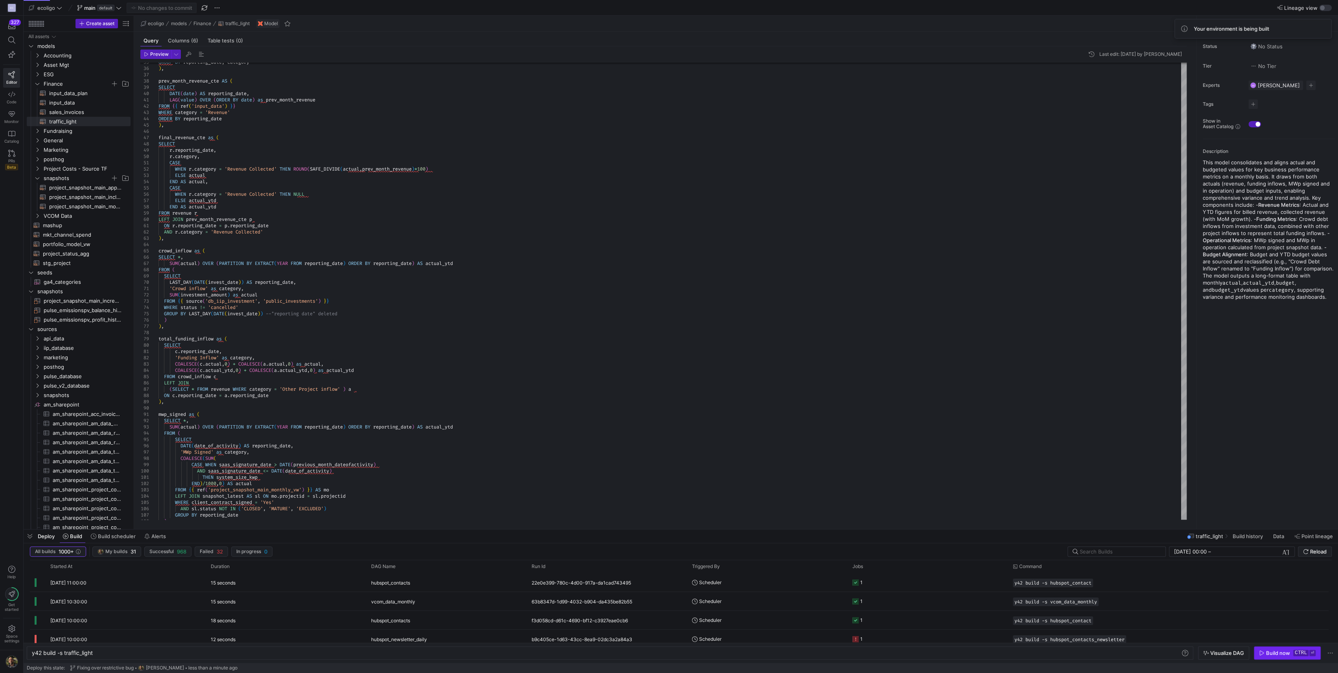
click at [667, 295] on div "Build now" at bounding box center [1278, 653] width 24 height 6
click at [667, 295] on y42-orchestration-triggered-by "[PERSON_NAME]" at bounding box center [767, 583] width 151 height 18
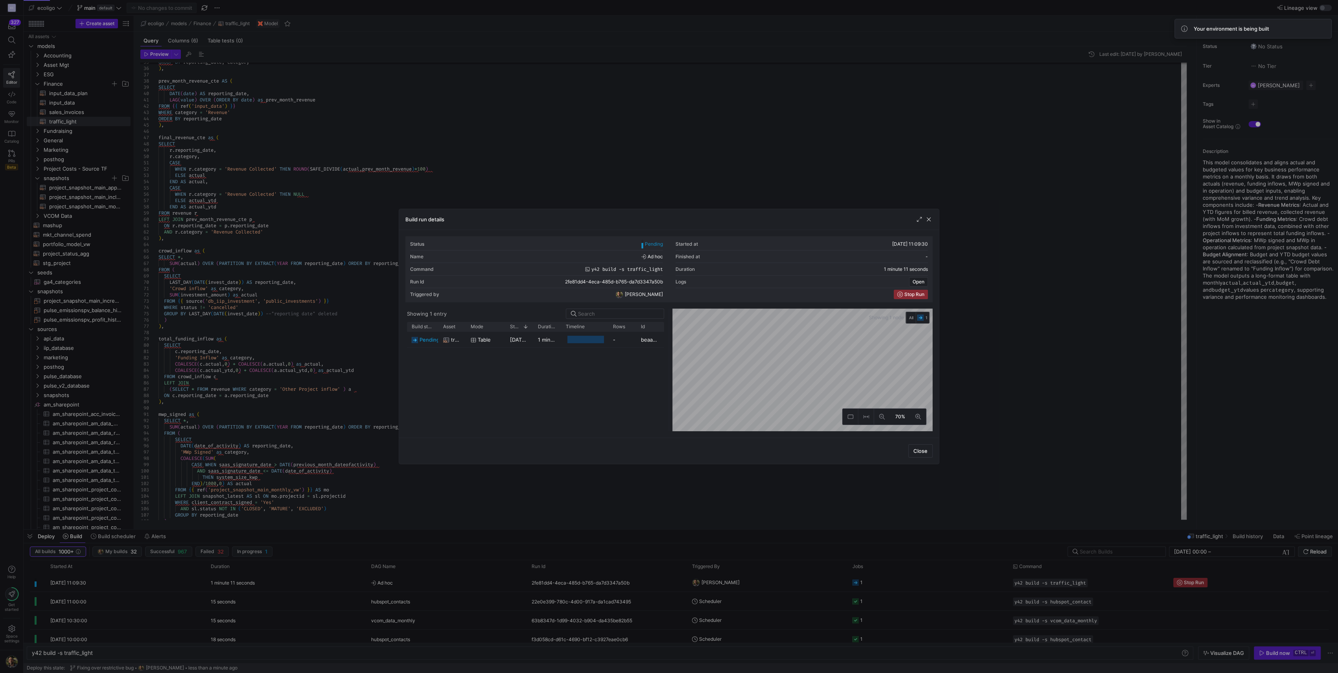
click at [667, 145] on div at bounding box center [669, 336] width 1338 height 673
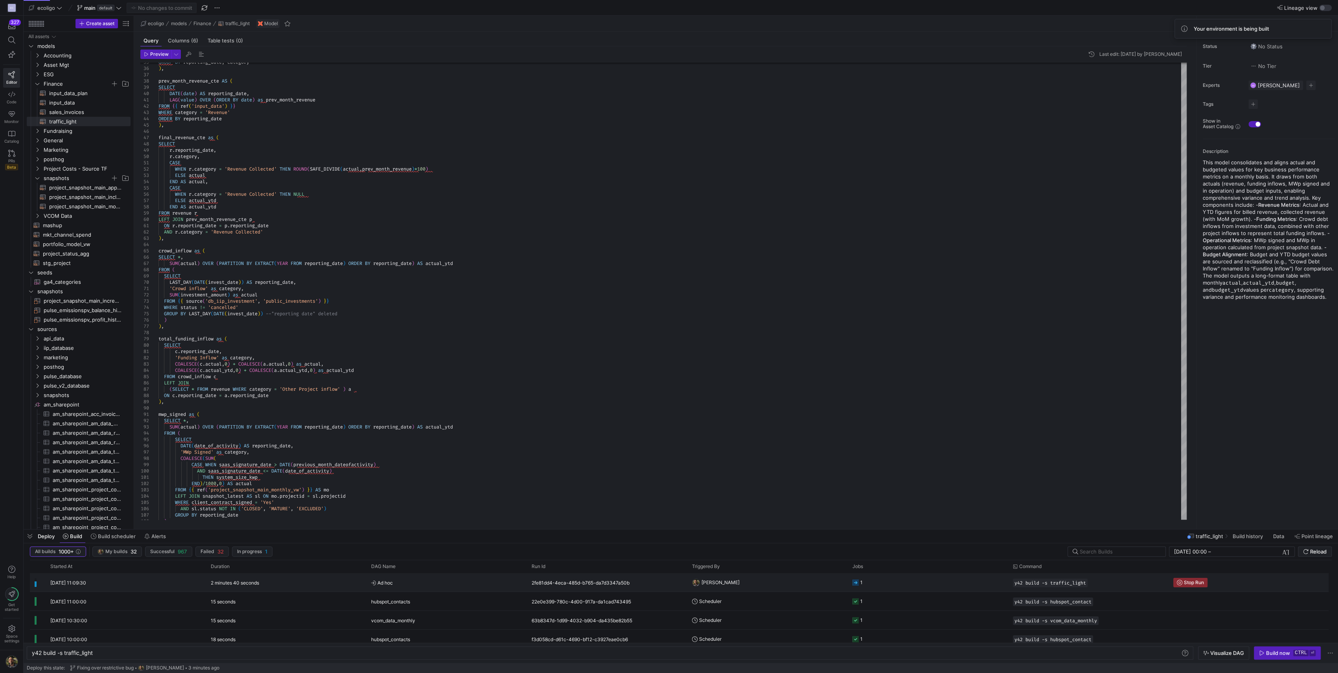
click at [667, 295] on y42-orchestration-triggered-by "[PERSON_NAME]" at bounding box center [767, 583] width 151 height 18
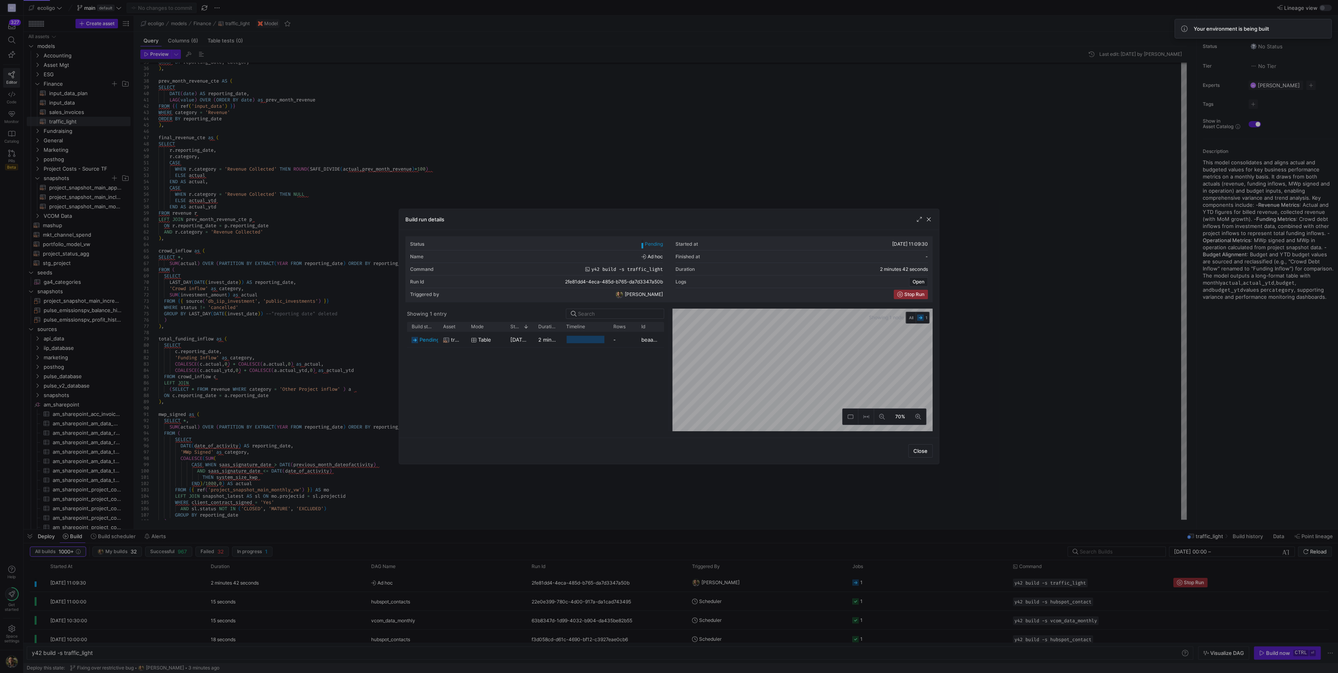
click at [667, 118] on div at bounding box center [669, 336] width 1338 height 673
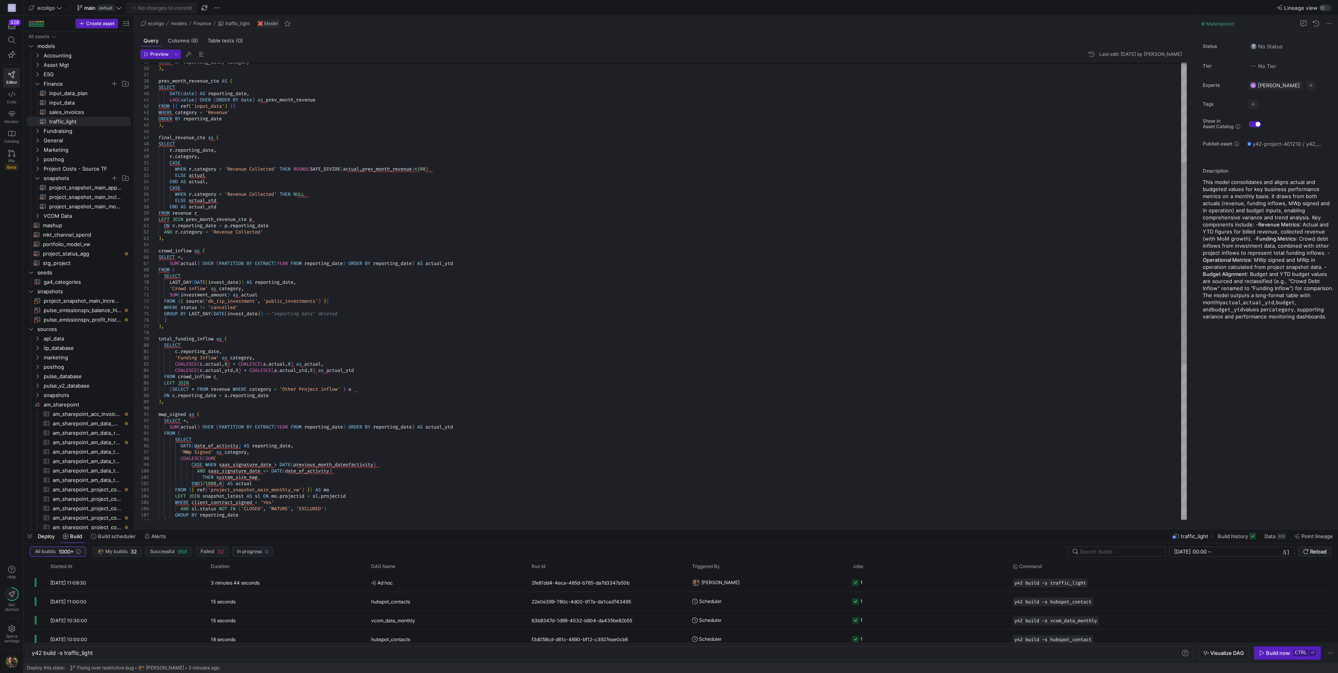
scroll to position [18, 81]
click at [368, 295] on div "FROM { { source ( 'db_iip_investment' , 'public_investments' ) } } WHERE status…" at bounding box center [672, 355] width 1028 height 1032
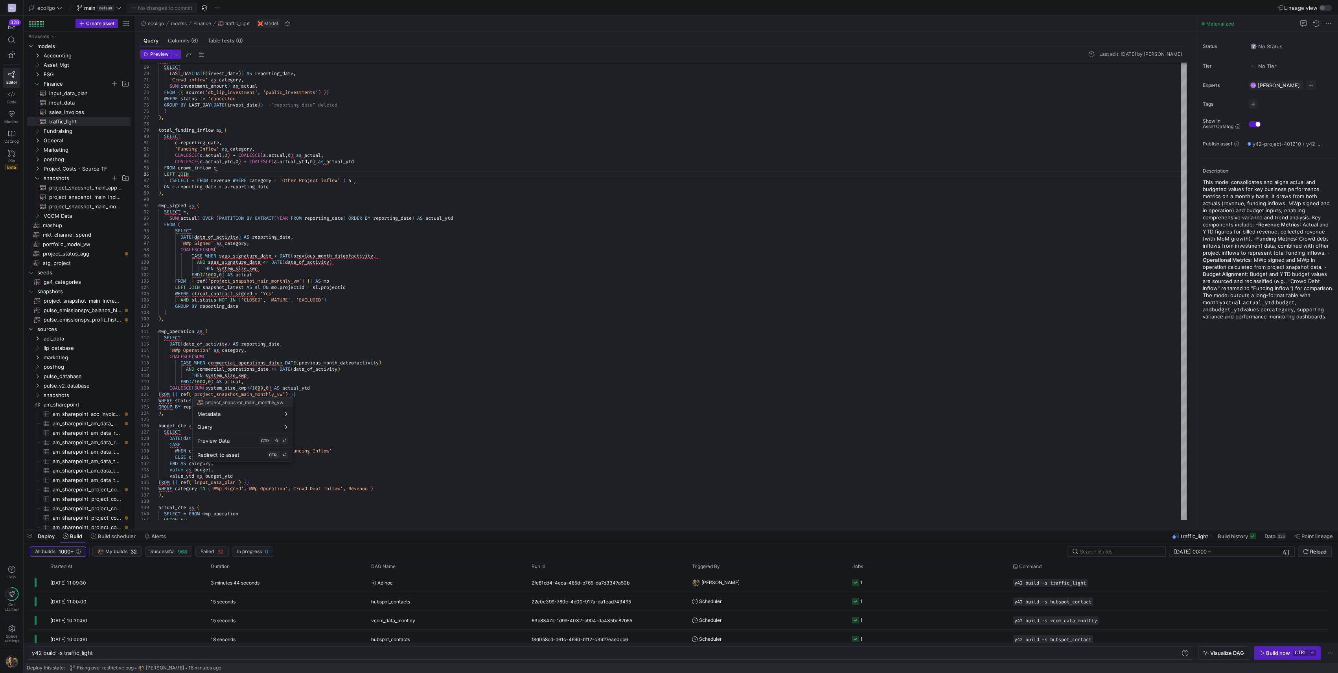
click at [311, 291] on div at bounding box center [669, 336] width 1338 height 673
click at [311, 295] on div "FROM { { source ( 'db_iip_investment' , 'public_investments' ) } } WHERE status…" at bounding box center [672, 146] width 1028 height 1032
drag, startPoint x: 367, startPoint y: 288, endPoint x: 176, endPoint y: 286, distance: 191.2
click at [176, 286] on div "FROM { { source ( 'db_iip_investment' , 'public_investments' ) } } WHERE status…" at bounding box center [672, 146] width 1028 height 1032
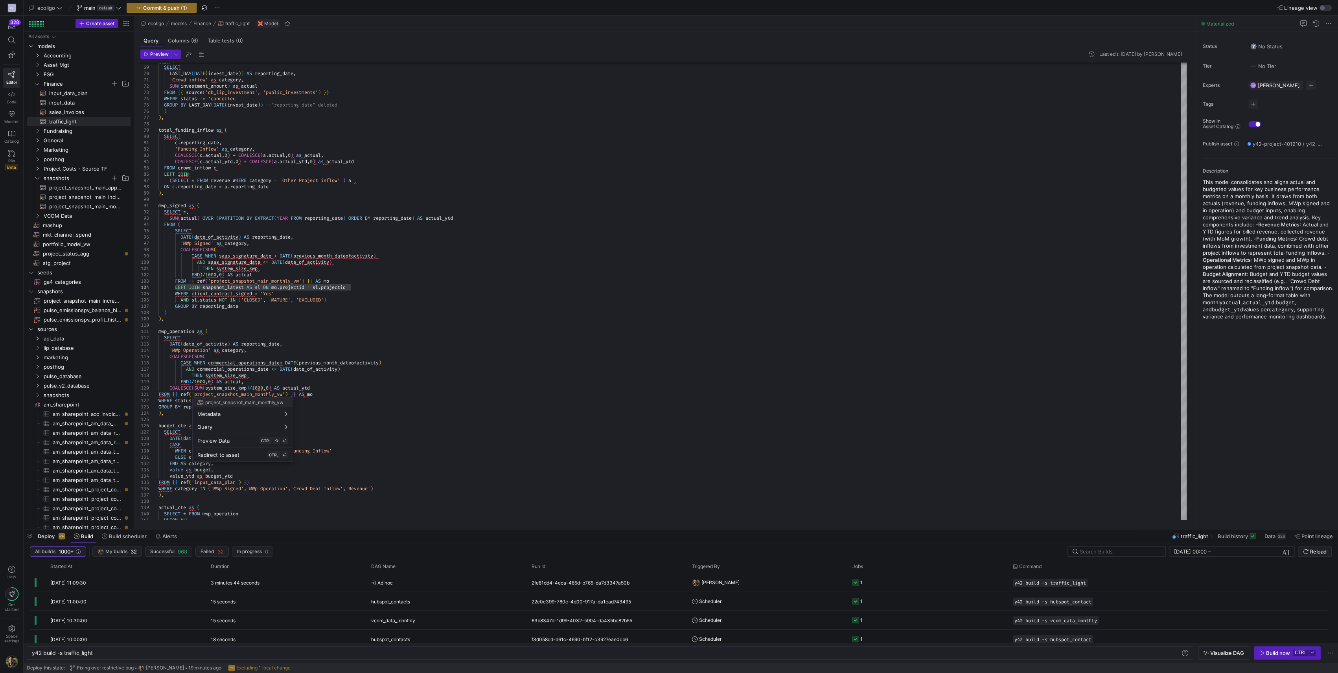
click at [367, 295] on div at bounding box center [669, 336] width 1338 height 673
click at [240, 295] on div "FROM { { source ( 'db_iip_investment' , 'public_investments' ) } } WHERE status…" at bounding box center [672, 146] width 1028 height 1032
click at [175, 295] on div "FROM { { source ( 'db_iip_investment' , 'public_investments' ) } } WHERE status…" at bounding box center [672, 149] width 1028 height 1038
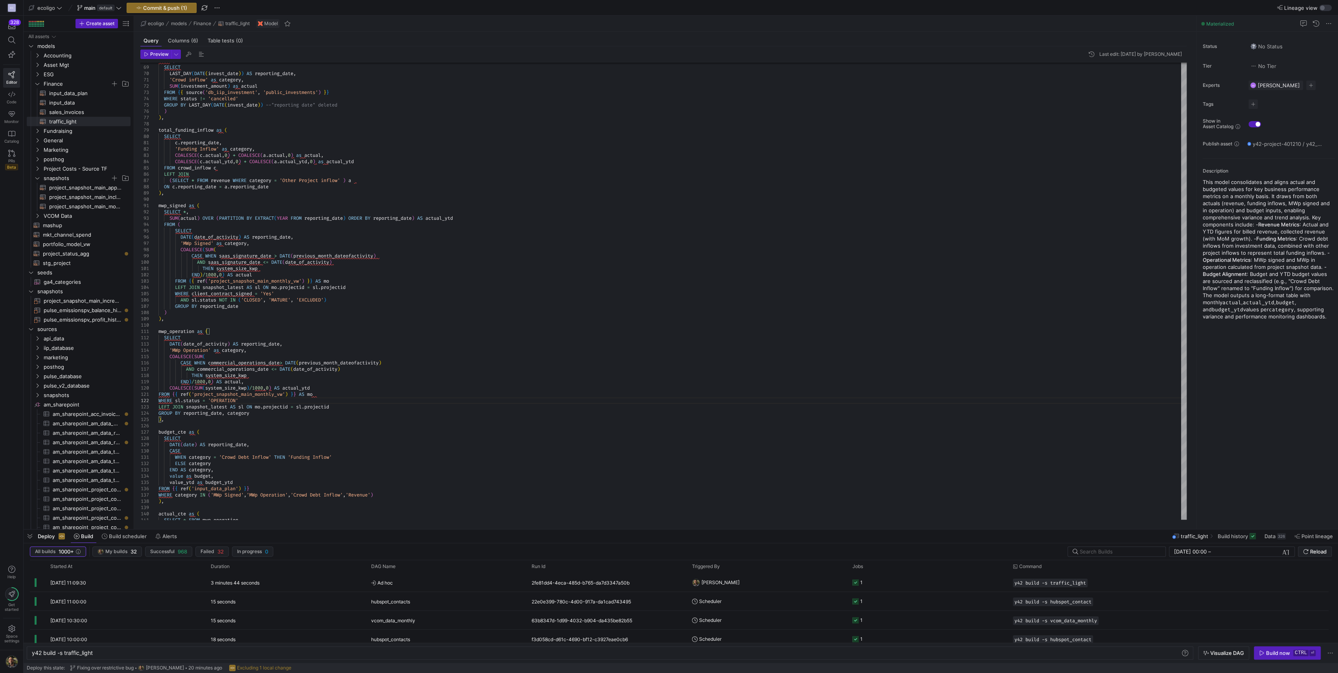
type textarea "FROM {{ ref('project_snapshot_main_monthly_vw') }} AS mo WHERE sl.status = 'OPE…"
